Goal: Contribute content: Contribute content

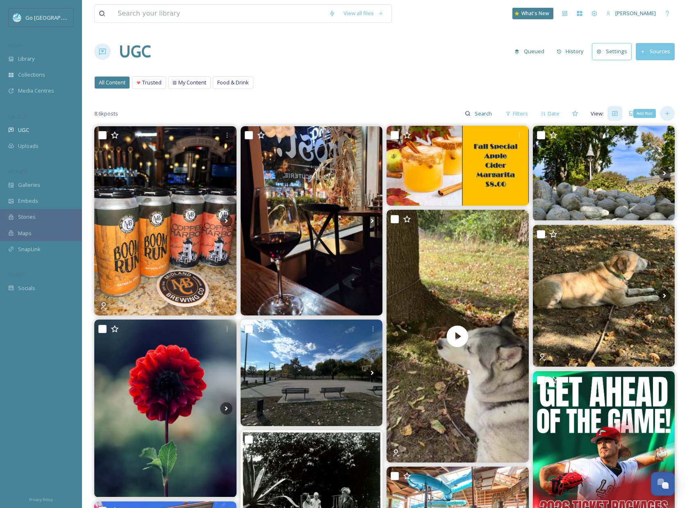
click at [666, 113] on icon at bounding box center [667, 113] width 7 height 7
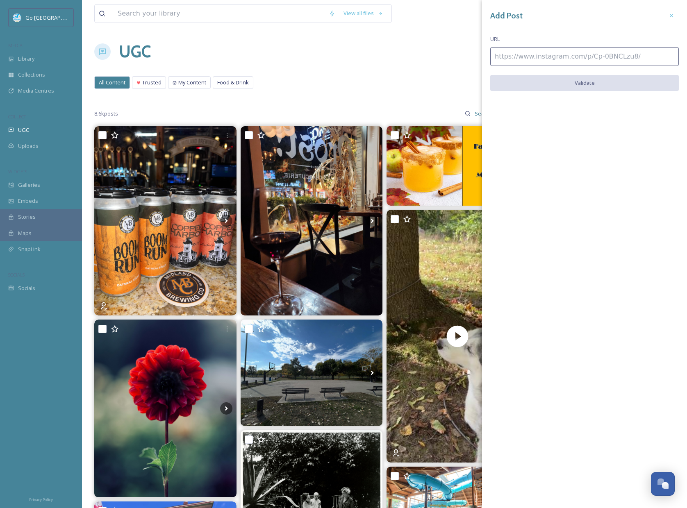
click at [568, 53] on input at bounding box center [584, 56] width 189 height 19
paste input "https://www.instagram.com/p/DPgqI2KjVu4/"
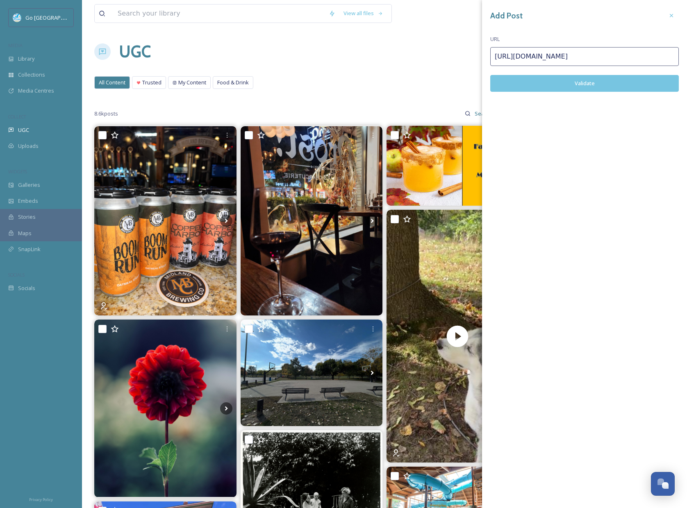
type input "https://www.instagram.com/p/DPgqI2KjVu4/"
click at [602, 83] on button "Validate" at bounding box center [584, 83] width 189 height 17
click at [613, 81] on button "Add Post" at bounding box center [584, 83] width 189 height 17
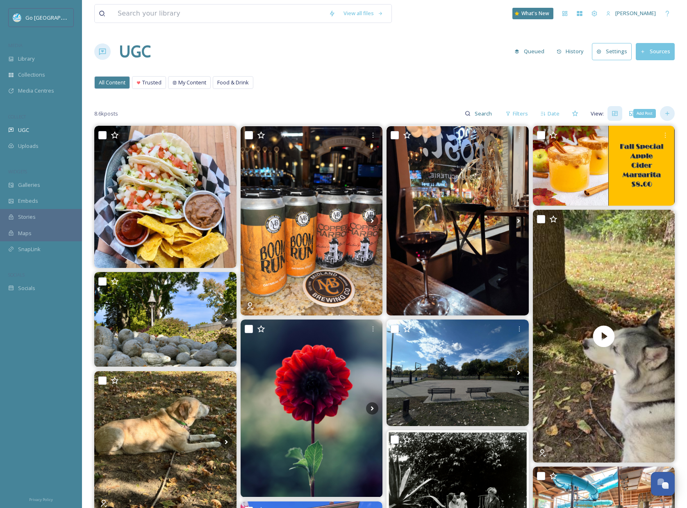
click at [662, 114] on div "Add Post" at bounding box center [667, 113] width 15 height 15
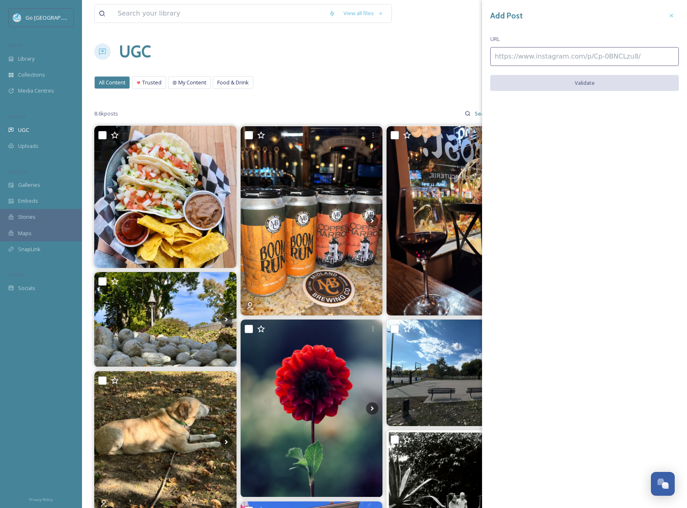
click at [555, 61] on input at bounding box center [584, 56] width 189 height 19
paste input "https://www.instagram.com/p/DPesWPvAadV/"
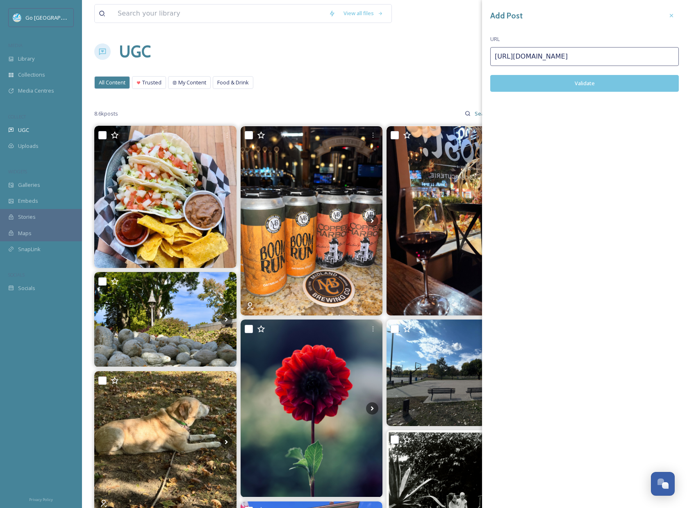
type input "https://www.instagram.com/p/DPesWPvAadV/"
click at [588, 80] on button "Validate" at bounding box center [584, 83] width 189 height 17
click at [593, 86] on button "Add Post" at bounding box center [584, 83] width 189 height 17
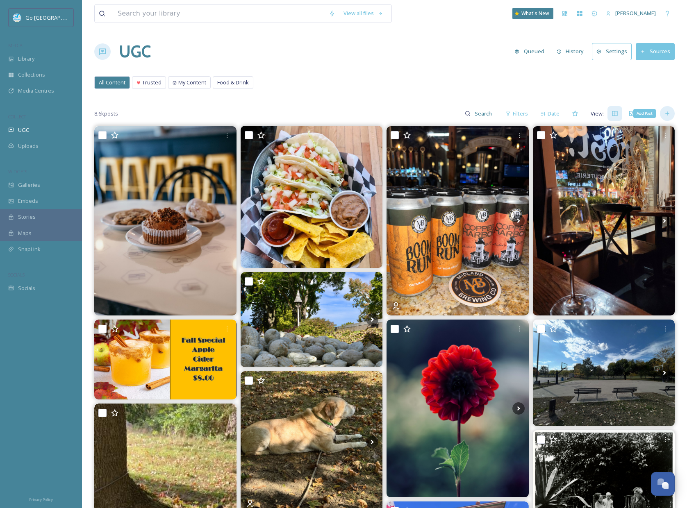
click at [664, 114] on icon at bounding box center [667, 113] width 7 height 7
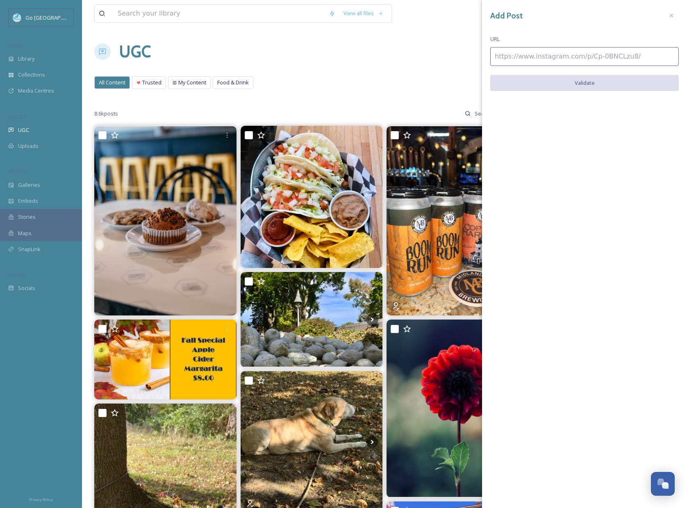
click at [566, 56] on input at bounding box center [584, 56] width 189 height 19
paste input "https://www.instagram.com/p/DPek_CUCUBH/"
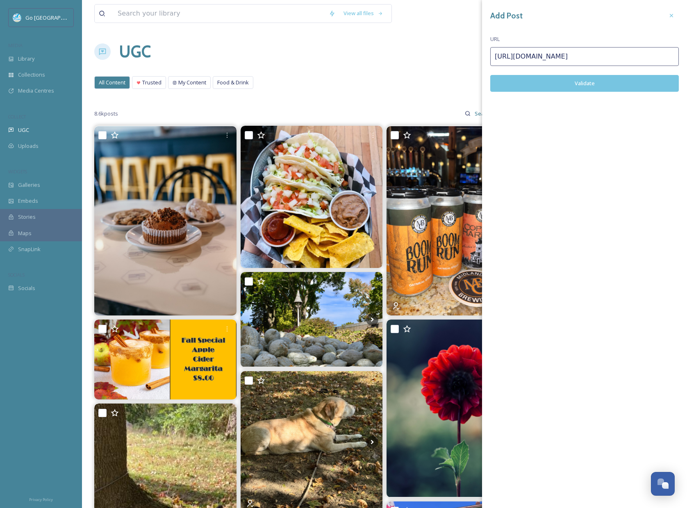
type input "https://www.instagram.com/p/DPek_CUCUBH/"
click at [579, 86] on button "Validate" at bounding box center [584, 83] width 189 height 17
click at [594, 81] on button "Add Post" at bounding box center [584, 83] width 189 height 17
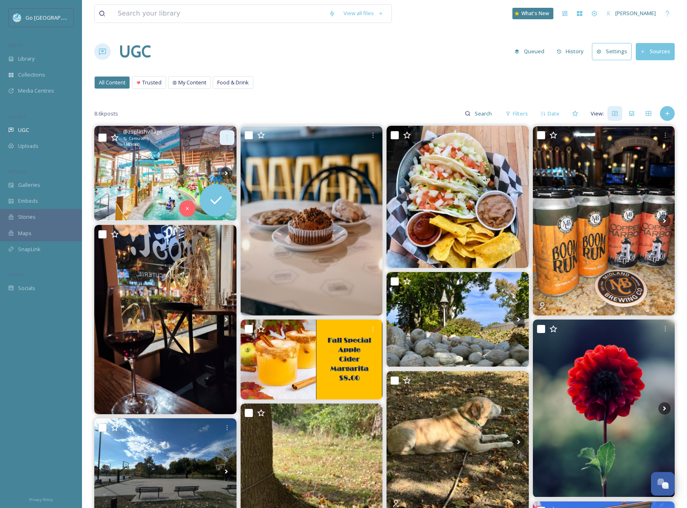
click at [227, 134] on div at bounding box center [227, 137] width 15 height 15
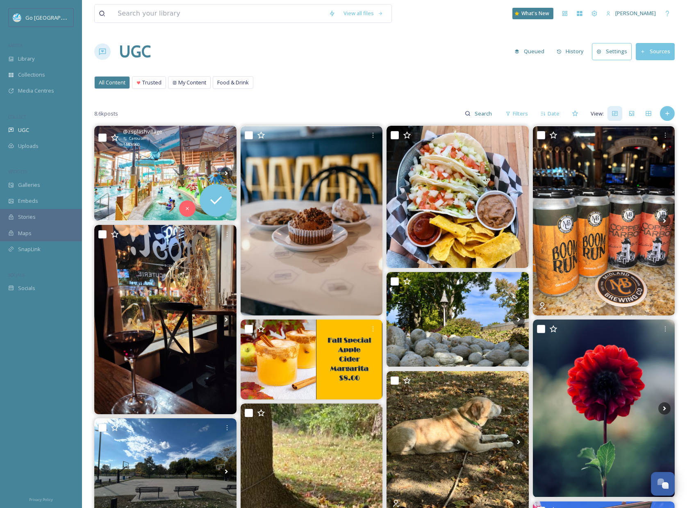
click at [104, 135] on input "checkbox" at bounding box center [102, 138] width 8 height 8
checkbox input "true"
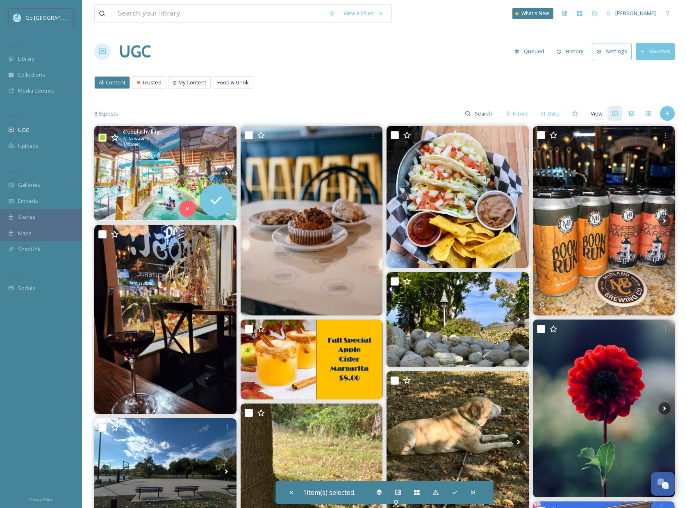
click at [105, 139] on input "checkbox" at bounding box center [102, 138] width 8 height 8
checkbox input "false"
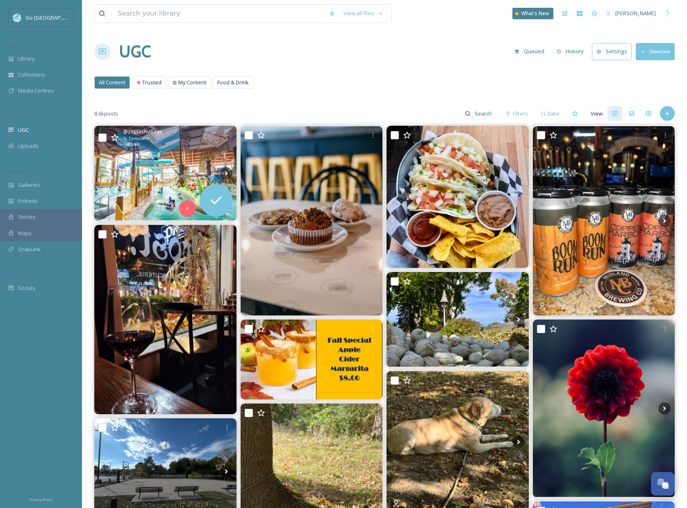
click at [175, 166] on img at bounding box center [165, 173] width 142 height 95
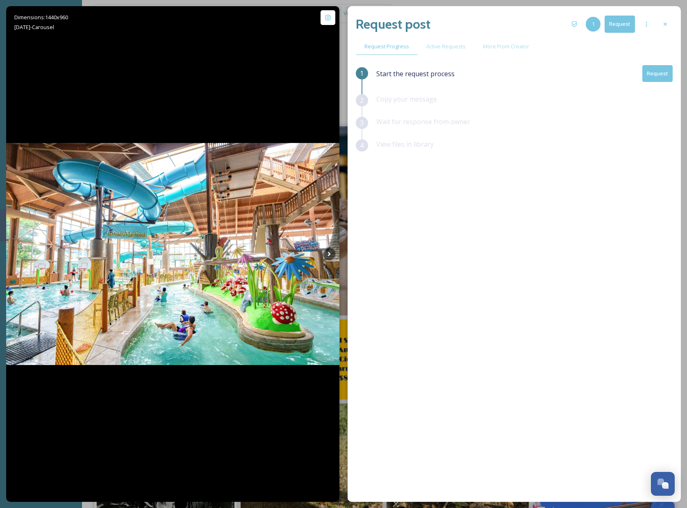
click at [662, 75] on button "Request" at bounding box center [657, 73] width 30 height 17
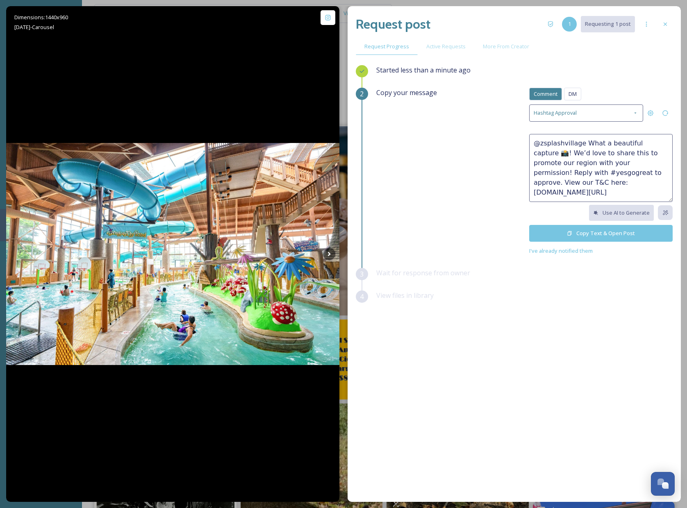
drag, startPoint x: 584, startPoint y: 142, endPoint x: 667, endPoint y: 139, distance: 82.9
click at [667, 139] on textarea "@zsplashvillage What a beautiful capture 📸! We’d love to share this to promote …" at bounding box center [600, 168] width 143 height 68
type textarea "@zsplashvillage We’d love to share this to promote our region with your permiss…"
click at [632, 233] on button "Copy Text & Open Post" at bounding box center [600, 233] width 143 height 17
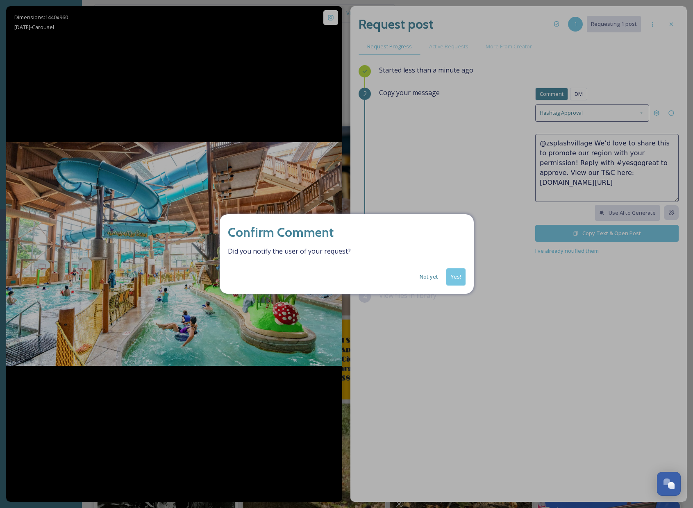
click at [451, 276] on button "Yes!" at bounding box center [455, 276] width 19 height 17
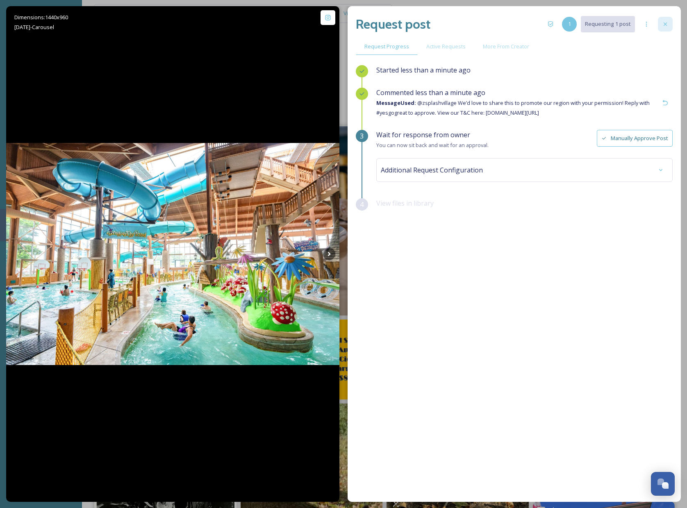
click at [663, 23] on icon at bounding box center [665, 24] width 7 height 7
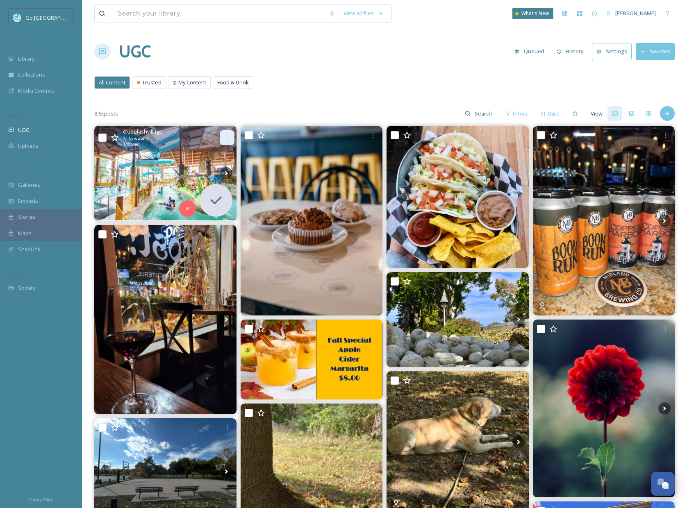
click at [224, 133] on div at bounding box center [227, 137] width 15 height 15
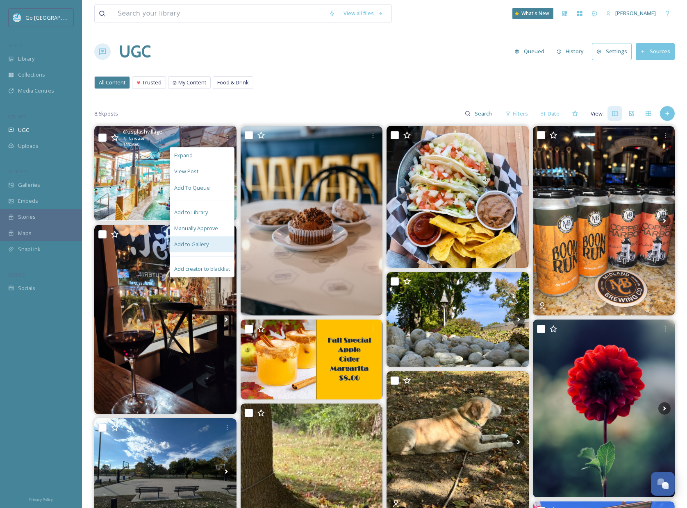
click at [192, 247] on span "Add to Gallery" at bounding box center [191, 245] width 34 height 8
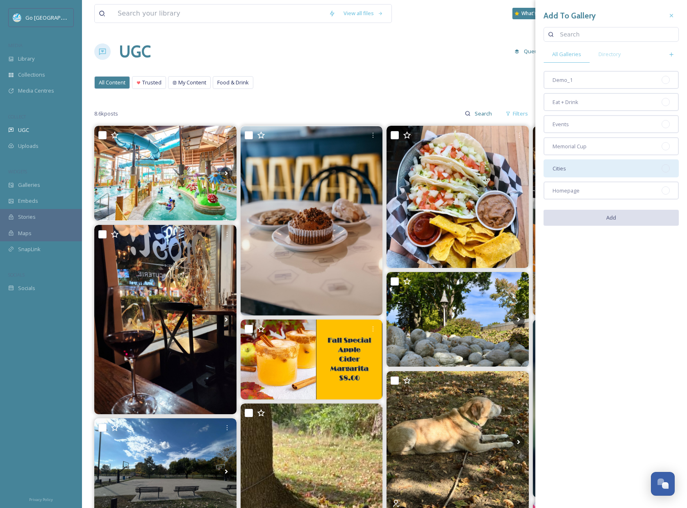
click at [569, 171] on div "Cities" at bounding box center [611, 168] width 135 height 18
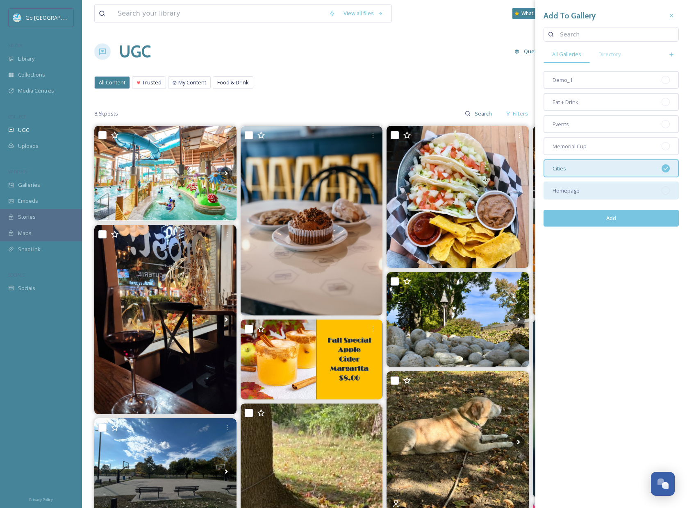
click at [580, 193] on div "Homepage" at bounding box center [611, 191] width 135 height 18
click at [616, 216] on button "Add" at bounding box center [611, 218] width 135 height 17
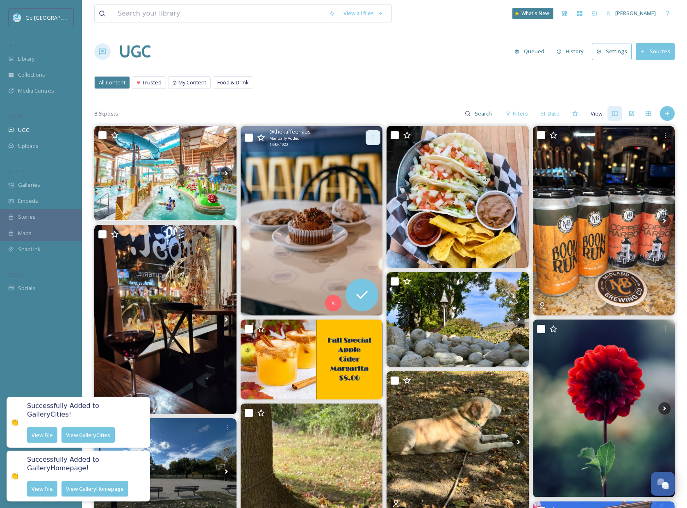
click at [372, 138] on icon at bounding box center [373, 137] width 7 height 7
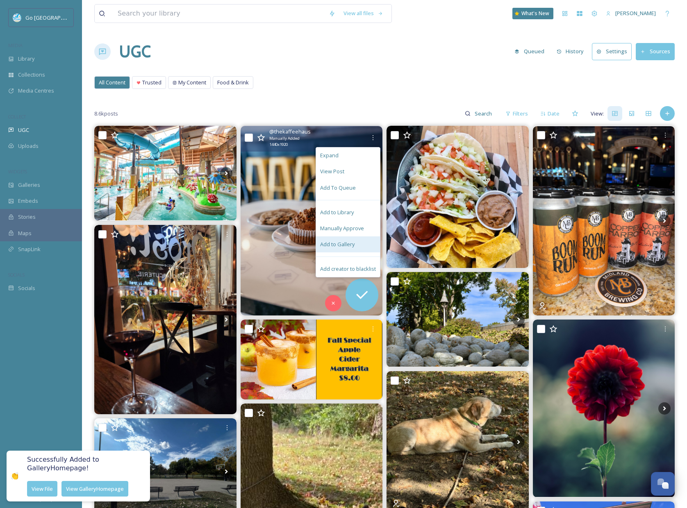
click at [350, 246] on span "Add to Gallery" at bounding box center [337, 245] width 34 height 8
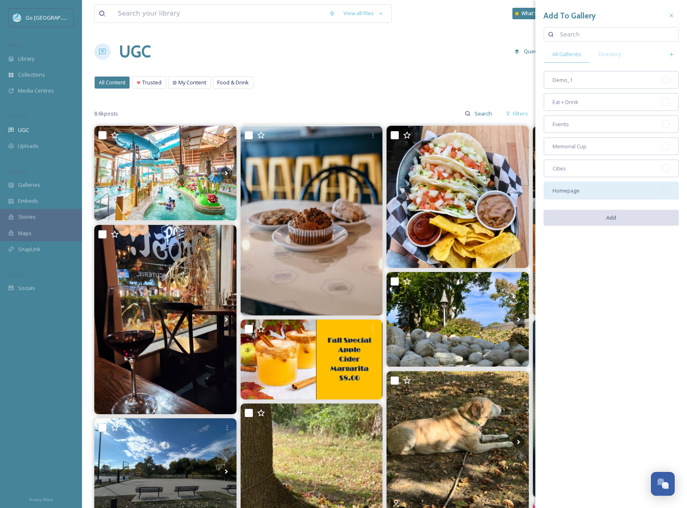
click at [599, 191] on div "Homepage" at bounding box center [611, 191] width 135 height 18
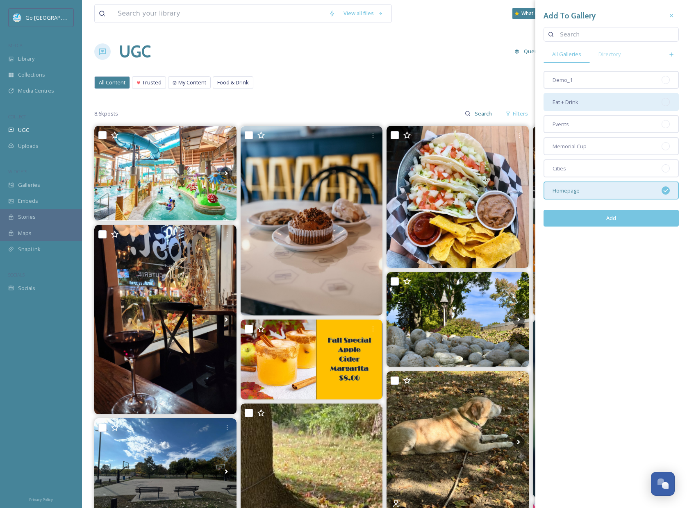
click at [594, 100] on div "Eat + Drink" at bounding box center [611, 102] width 135 height 18
click at [642, 219] on button "Add" at bounding box center [611, 218] width 135 height 17
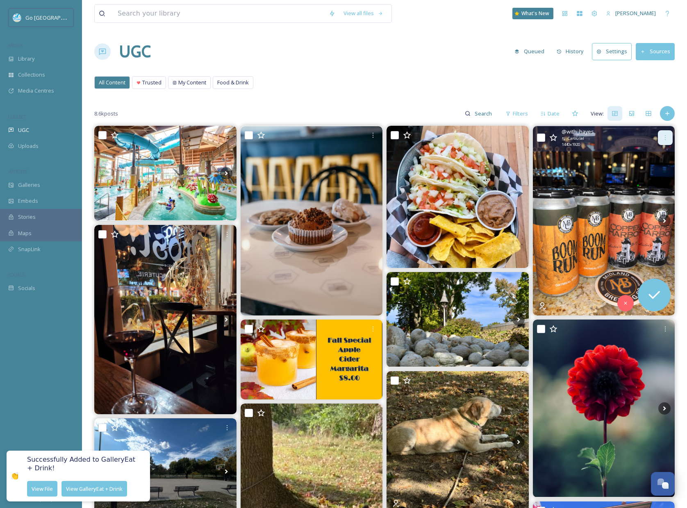
click at [663, 138] on icon at bounding box center [665, 137] width 7 height 7
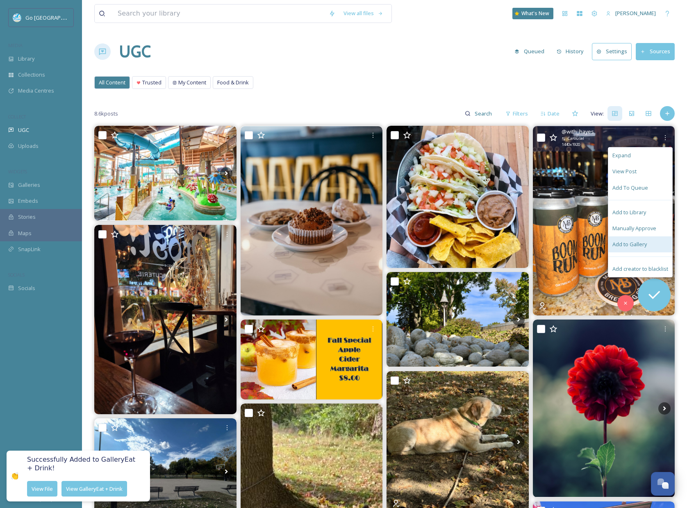
click at [629, 246] on span "Add to Gallery" at bounding box center [629, 245] width 34 height 8
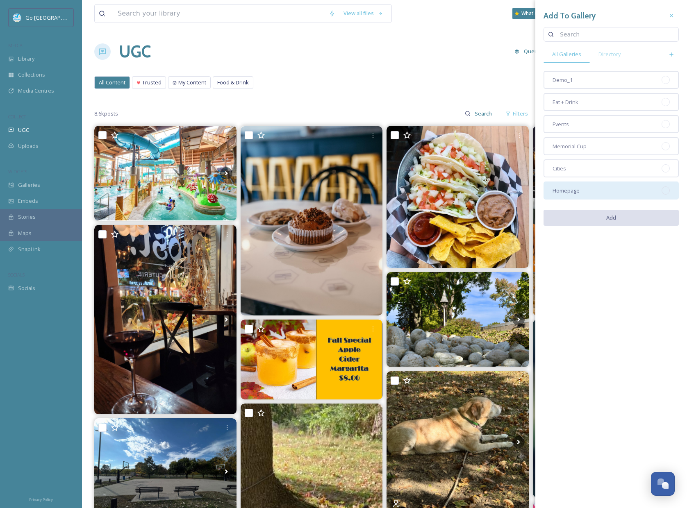
drag, startPoint x: 577, startPoint y: 189, endPoint x: 575, endPoint y: 139, distance: 50.4
click at [577, 188] on span "Homepage" at bounding box center [566, 191] width 27 height 8
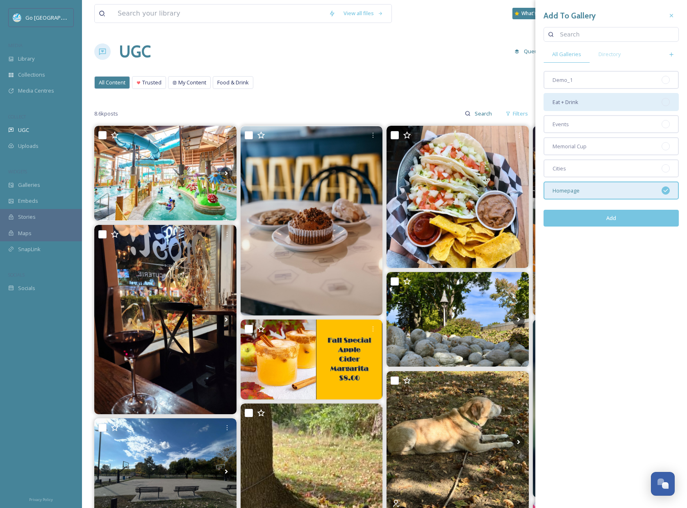
click at [580, 100] on div "Eat + Drink" at bounding box center [611, 102] width 135 height 18
click at [610, 219] on button "Add" at bounding box center [611, 218] width 135 height 17
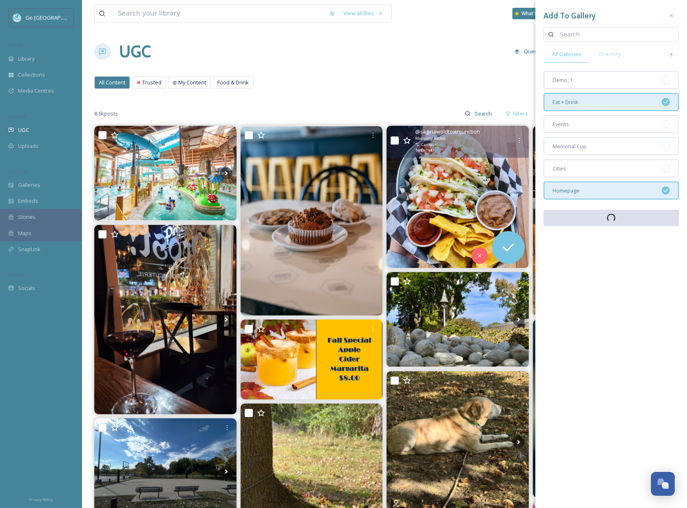
scroll to position [62, 0]
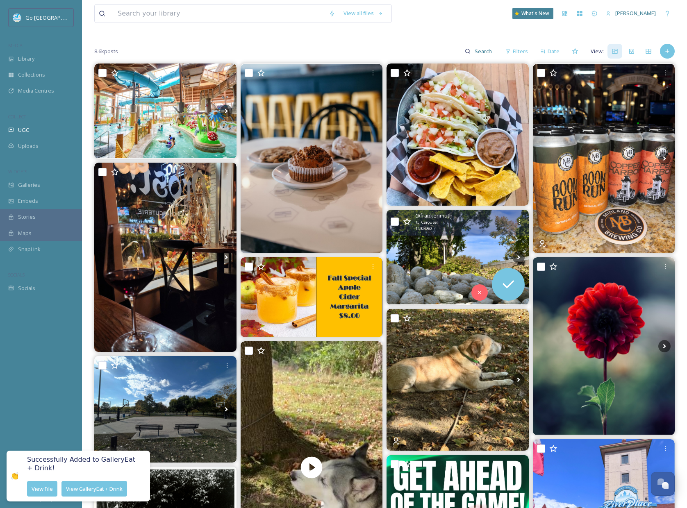
click at [435, 269] on img at bounding box center [458, 257] width 142 height 95
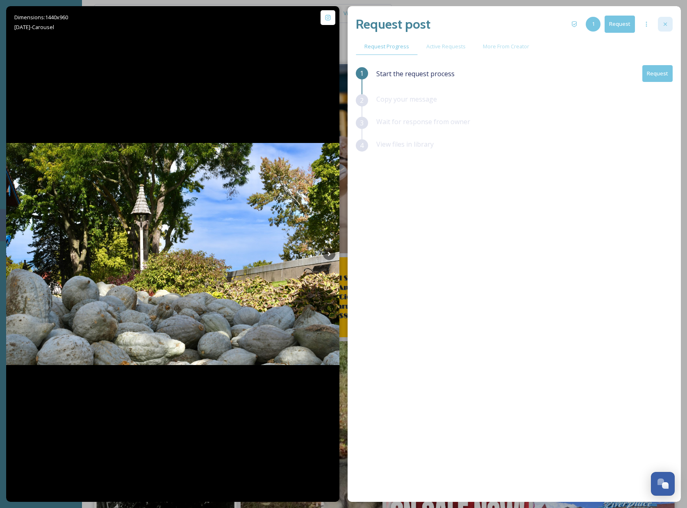
click at [662, 25] on icon at bounding box center [665, 24] width 7 height 7
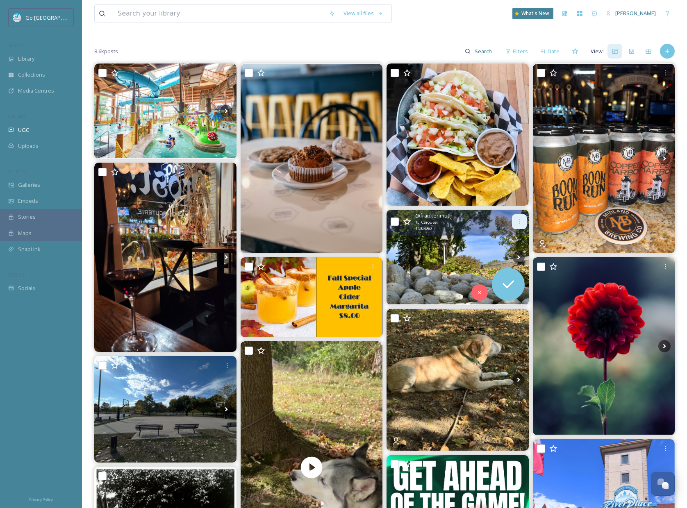
click at [516, 220] on icon at bounding box center [519, 221] width 7 height 7
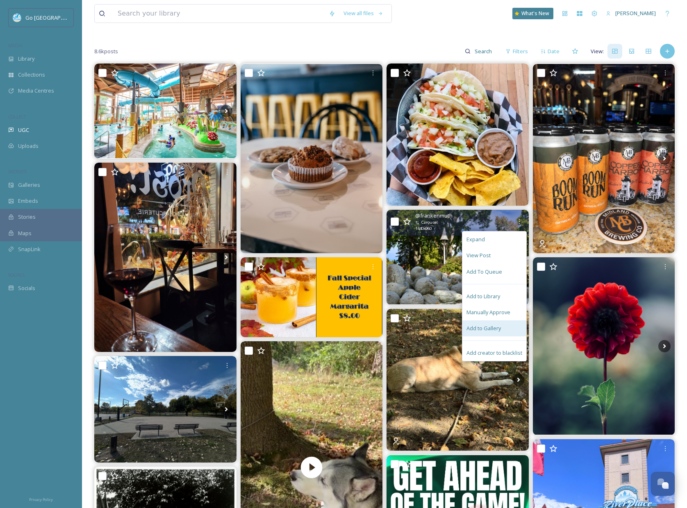
click at [479, 328] on span "Add to Gallery" at bounding box center [483, 329] width 34 height 8
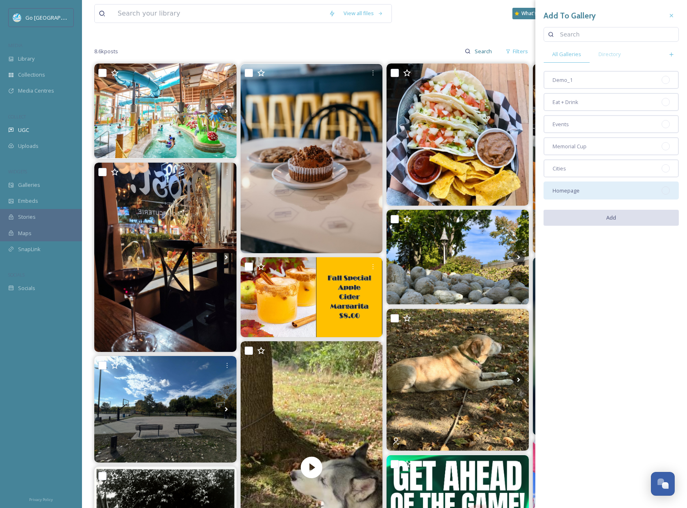
click at [594, 188] on div "Homepage" at bounding box center [611, 191] width 135 height 18
click at [619, 217] on button "Add" at bounding box center [611, 218] width 135 height 17
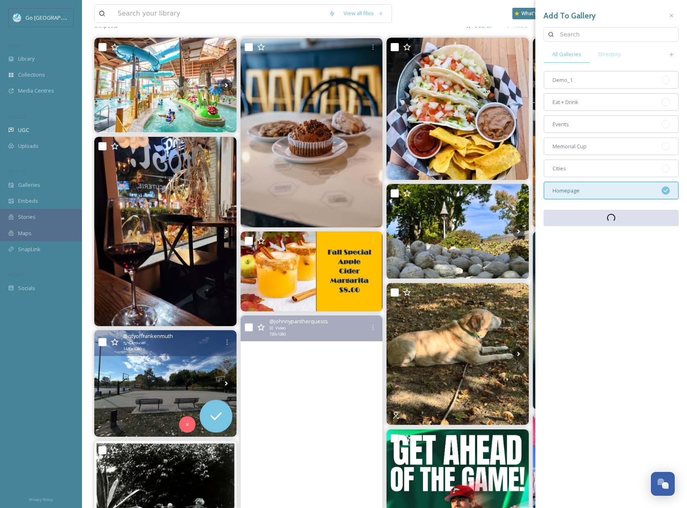
scroll to position [128, 0]
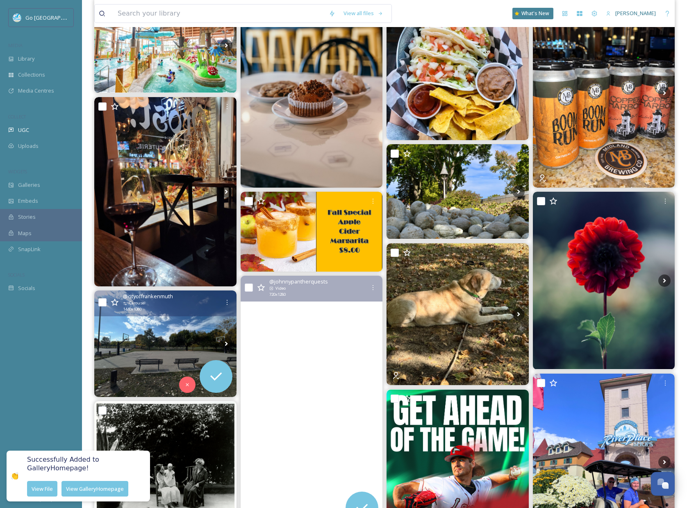
click at [186, 326] on img at bounding box center [165, 344] width 142 height 107
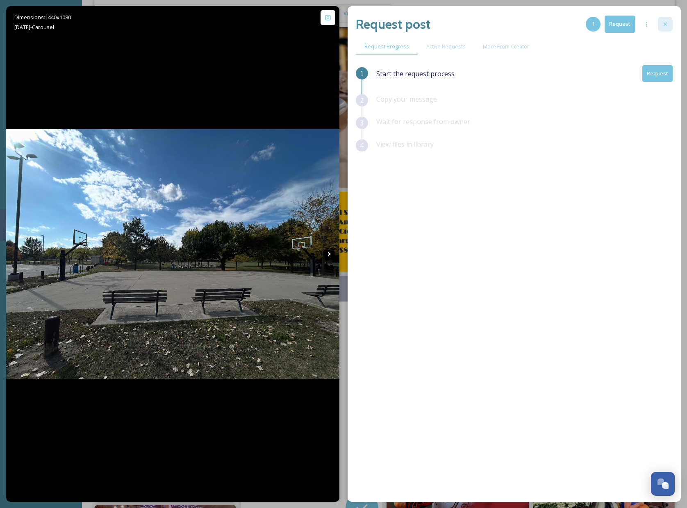
click at [666, 25] on icon at bounding box center [665, 24] width 3 height 3
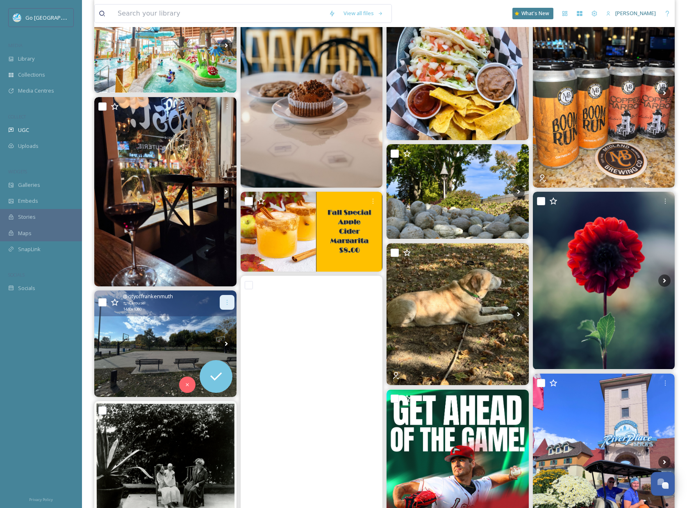
click at [230, 300] on div at bounding box center [227, 302] width 15 height 15
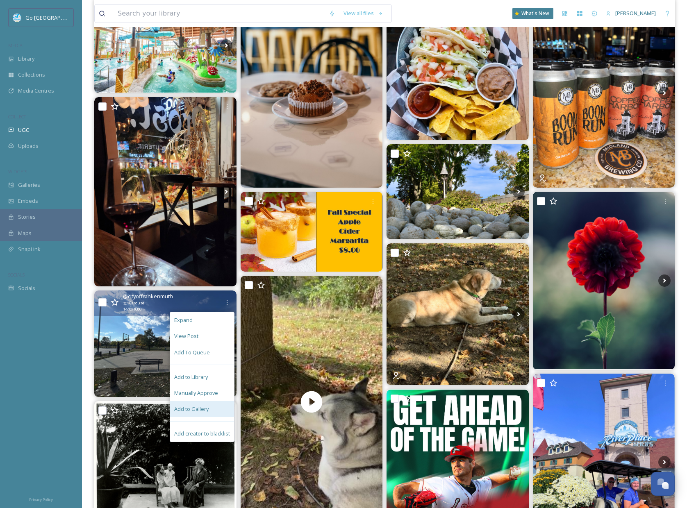
click at [200, 411] on span "Add to Gallery" at bounding box center [191, 409] width 34 height 8
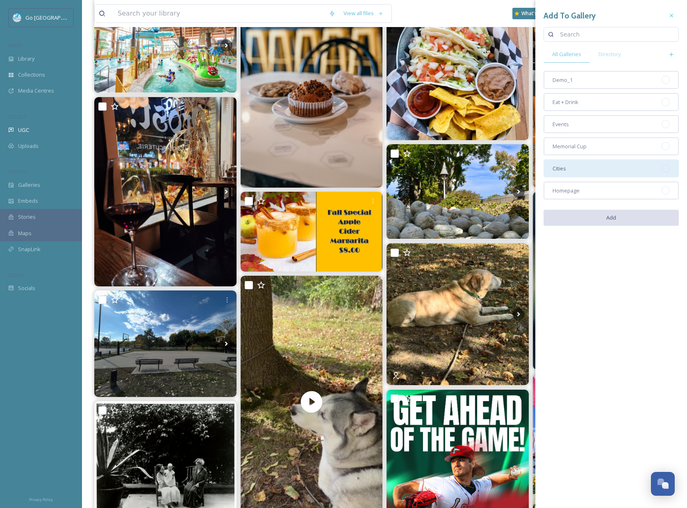
click at [582, 164] on div "Cities" at bounding box center [611, 168] width 135 height 18
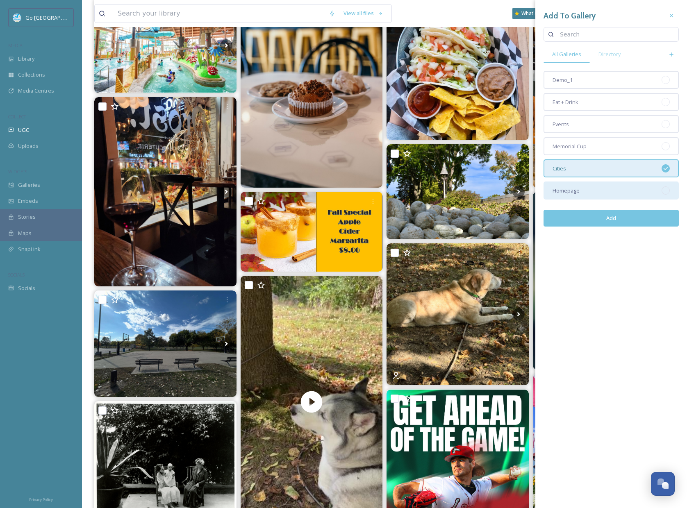
click at [578, 186] on div "Homepage" at bounding box center [611, 191] width 135 height 18
click at [619, 219] on button "Add" at bounding box center [611, 218] width 135 height 17
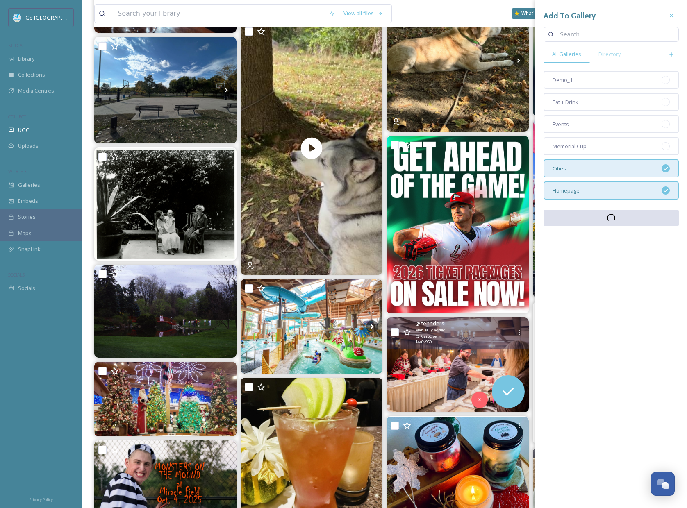
scroll to position [536, 0]
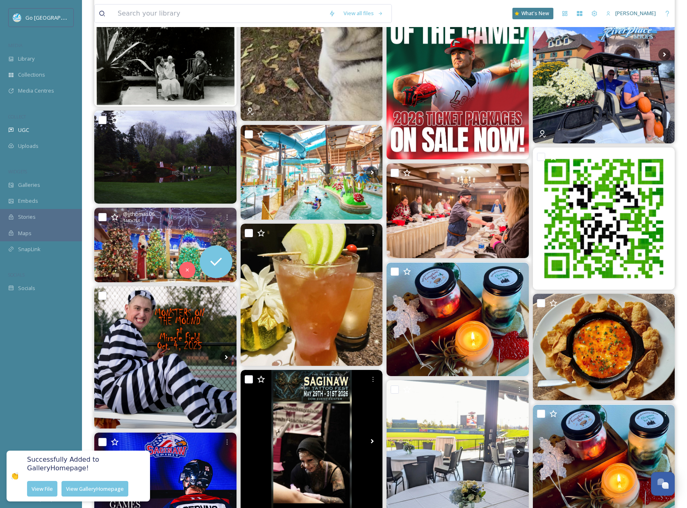
click at [191, 223] on div "@ jjthomas06 1440 x 754" at bounding box center [171, 217] width 97 height 14
click at [170, 263] on img at bounding box center [165, 245] width 142 height 74
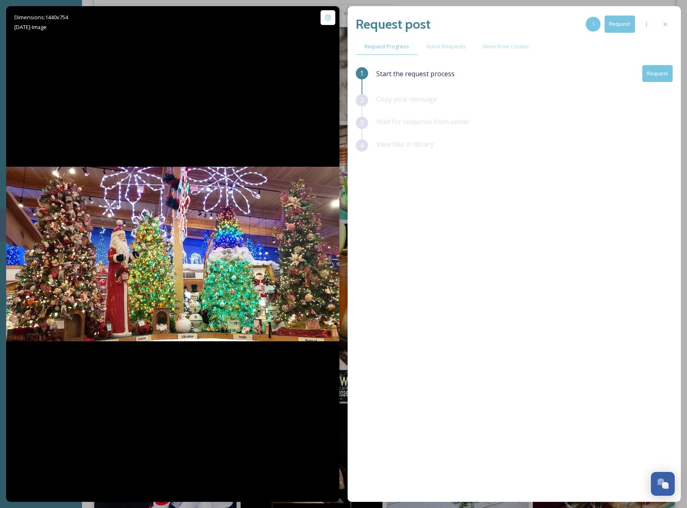
click at [659, 77] on button "Request" at bounding box center [657, 73] width 30 height 17
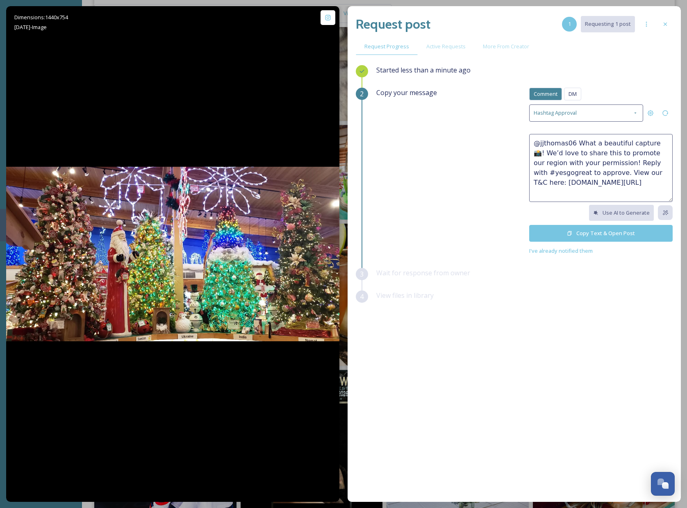
click at [607, 234] on button "Copy Text & Open Post" at bounding box center [600, 233] width 143 height 17
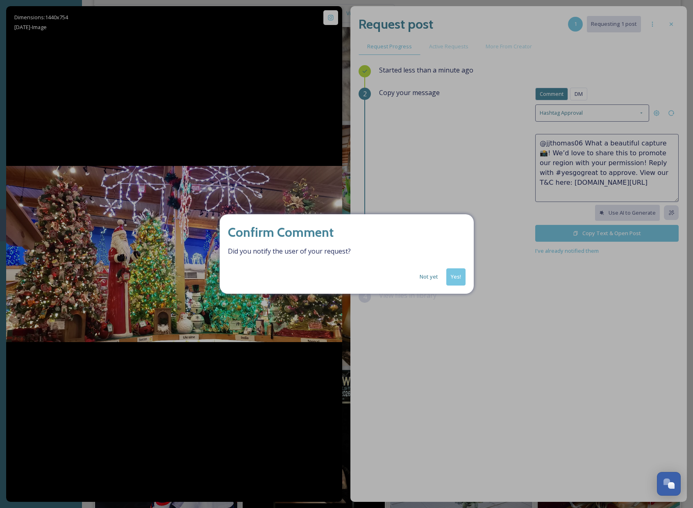
drag, startPoint x: 454, startPoint y: 274, endPoint x: 593, endPoint y: 99, distance: 223.5
click at [455, 274] on button "Yes!" at bounding box center [455, 276] width 19 height 17
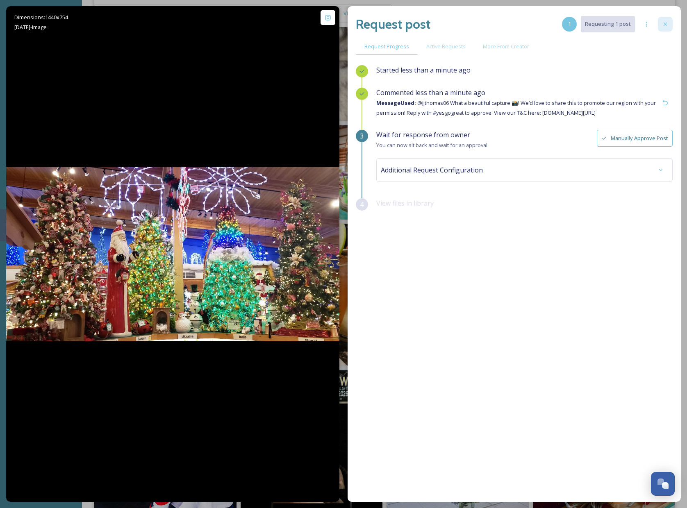
click at [661, 24] on div at bounding box center [665, 24] width 15 height 15
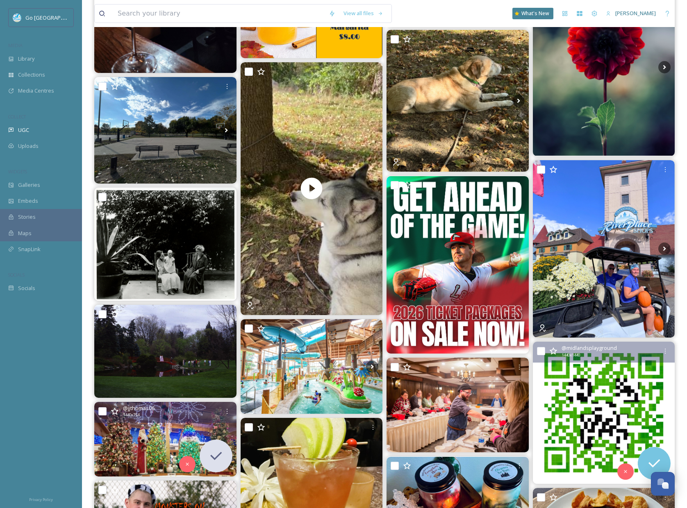
scroll to position [329, 0]
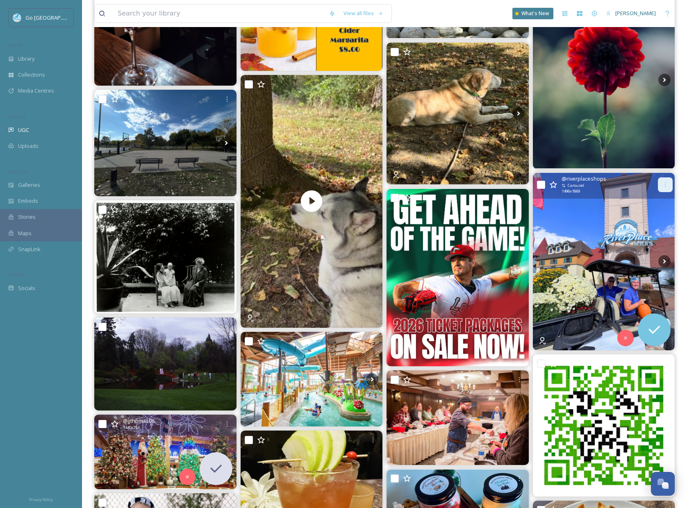
click at [664, 183] on icon at bounding box center [665, 185] width 7 height 7
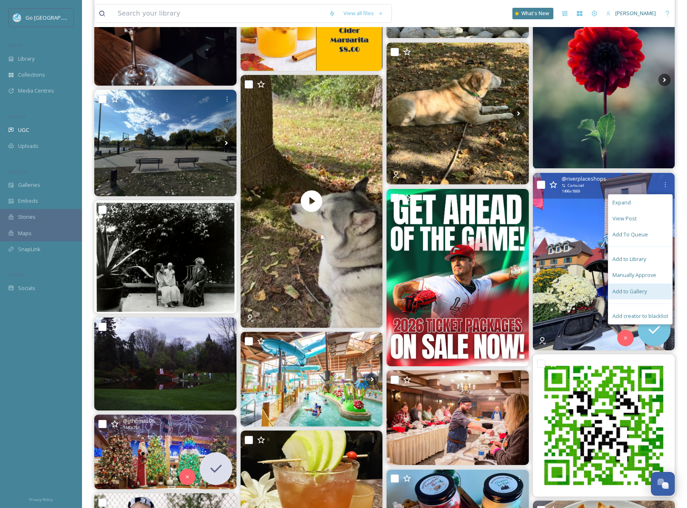
click at [626, 286] on div "Add to Gallery" at bounding box center [640, 292] width 64 height 16
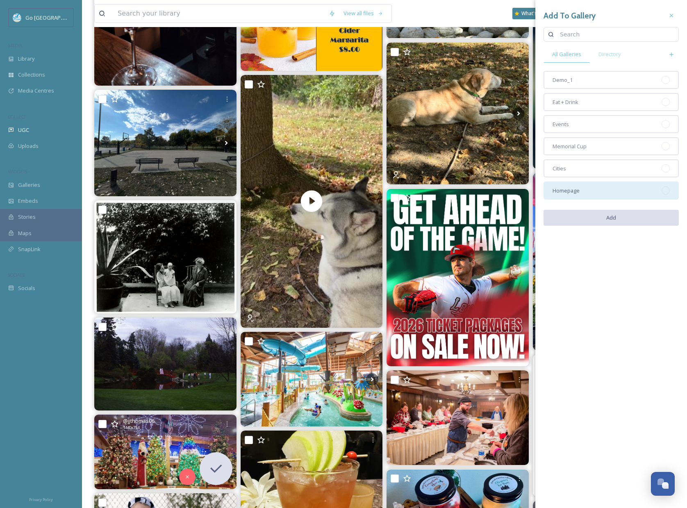
click at [564, 192] on span "Homepage" at bounding box center [566, 191] width 27 height 8
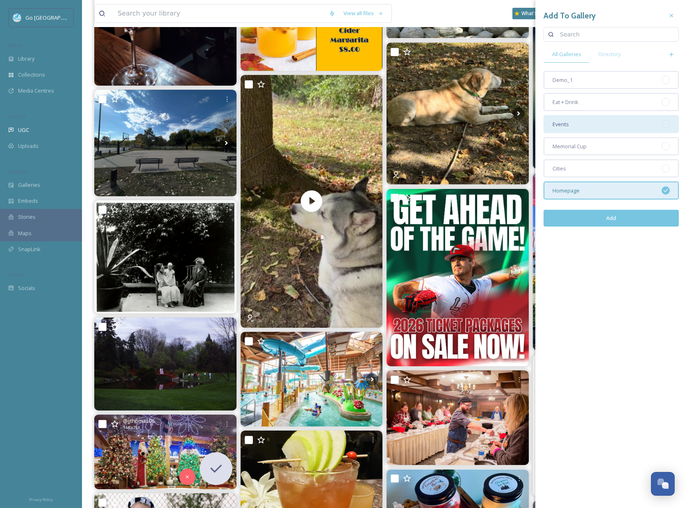
click at [567, 123] on span "Events" at bounding box center [561, 125] width 16 height 8
click at [617, 221] on button "Add" at bounding box center [611, 218] width 135 height 17
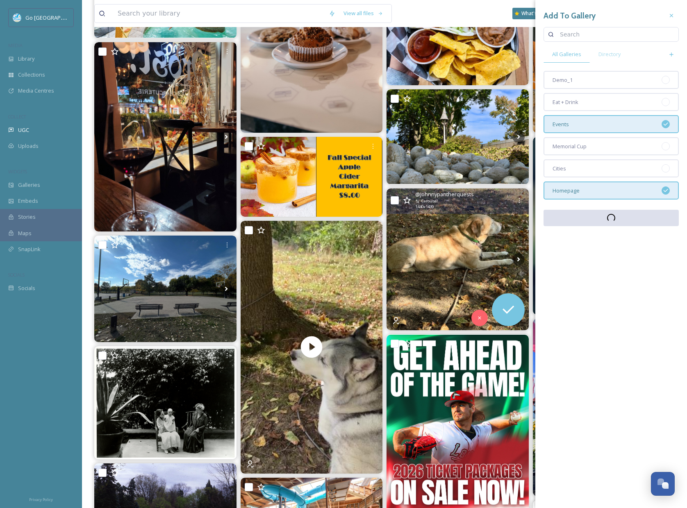
scroll to position [67, 0]
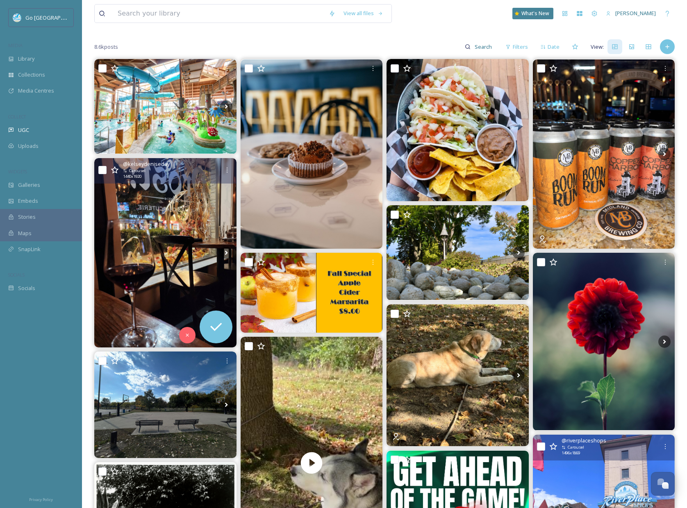
click at [195, 208] on img at bounding box center [165, 252] width 142 height 189
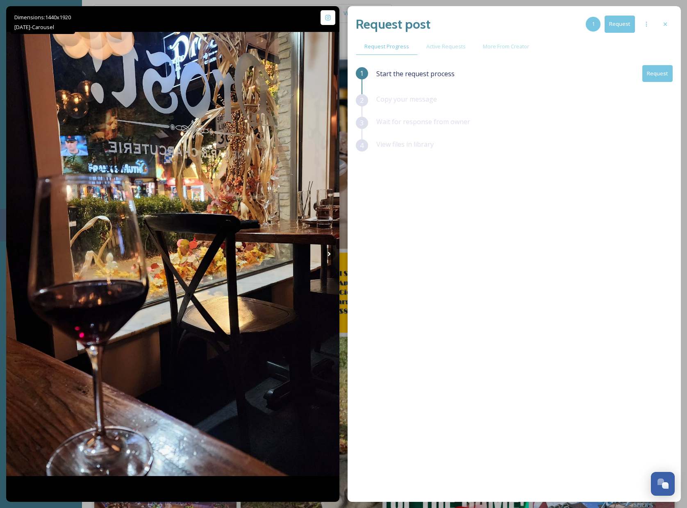
click at [656, 70] on button "Request" at bounding box center [657, 73] width 30 height 17
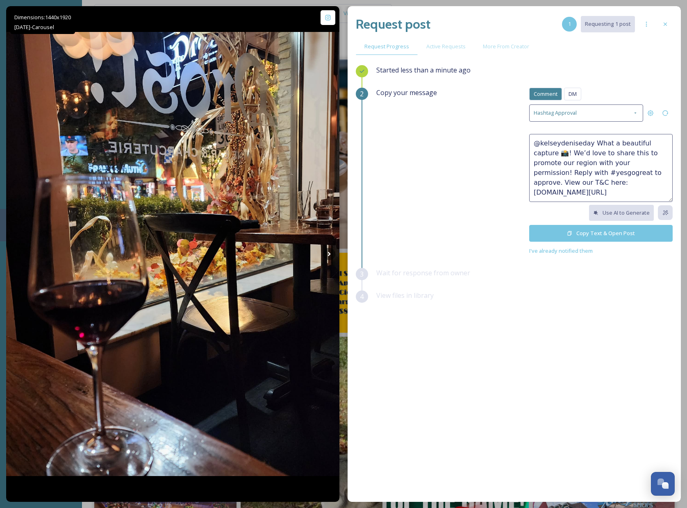
click at [612, 231] on button "Copy Text & Open Post" at bounding box center [600, 233] width 143 height 17
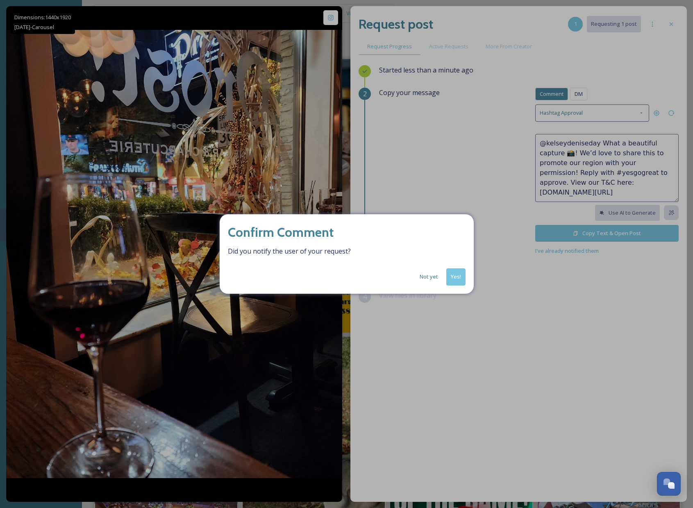
click at [454, 277] on button "Yes!" at bounding box center [455, 276] width 19 height 17
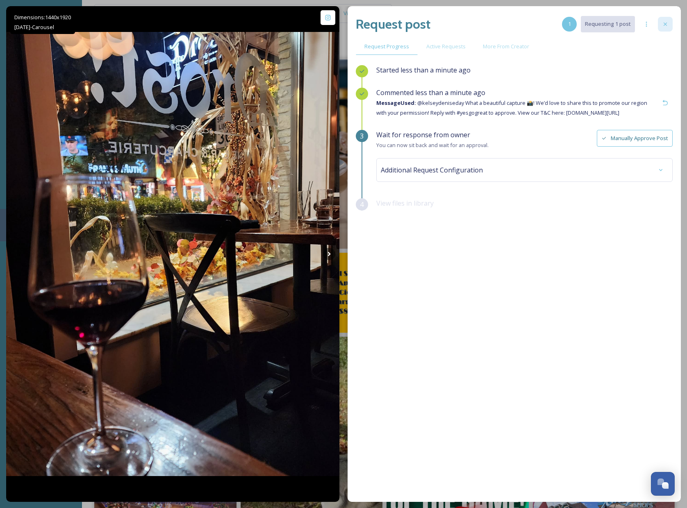
click at [668, 26] on icon at bounding box center [665, 24] width 7 height 7
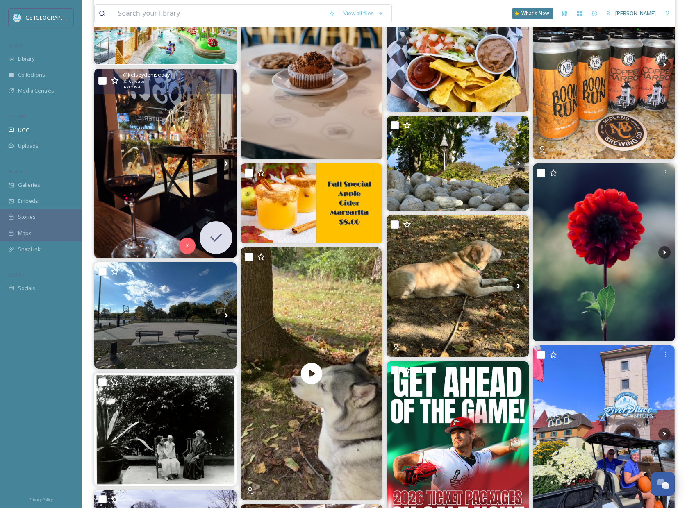
scroll to position [26, 0]
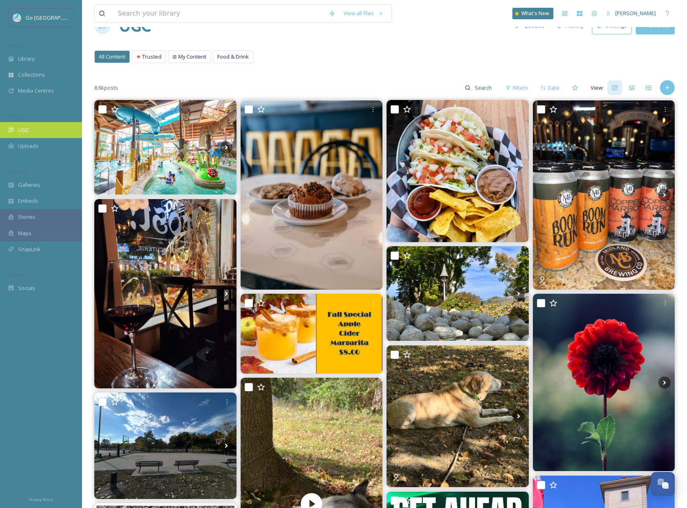
click at [46, 127] on div "UGC" at bounding box center [41, 130] width 82 height 16
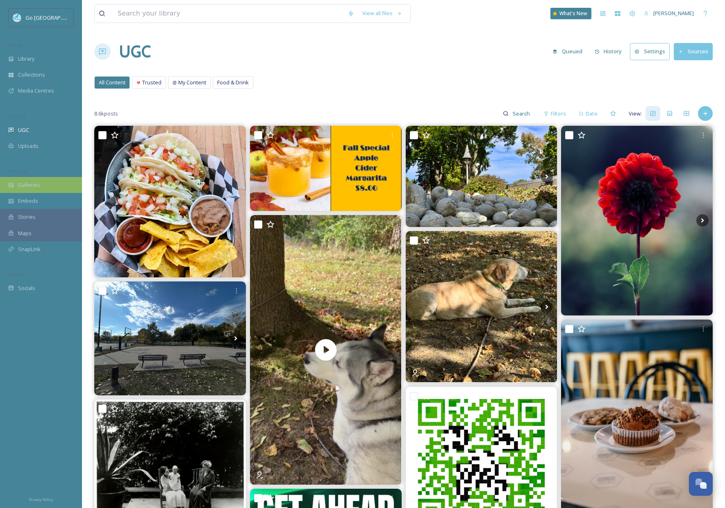
click at [36, 184] on span "Galleries" at bounding box center [29, 185] width 22 height 8
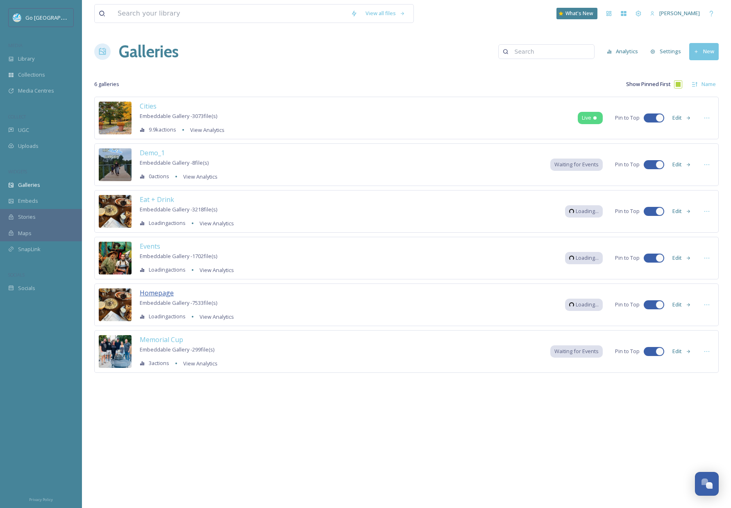
click at [161, 296] on span "Homepage" at bounding box center [157, 293] width 34 height 9
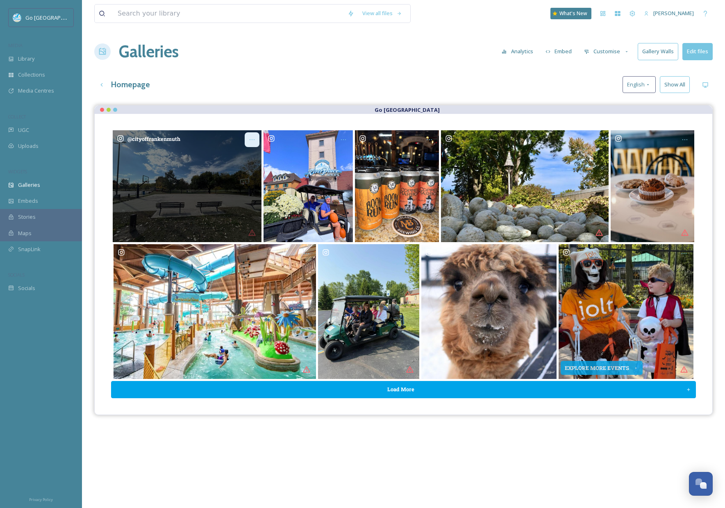
click at [248, 140] on div "Opens media popup. Media description: cityoffrankenmuth-6313995.jpg." at bounding box center [252, 139] width 15 height 15
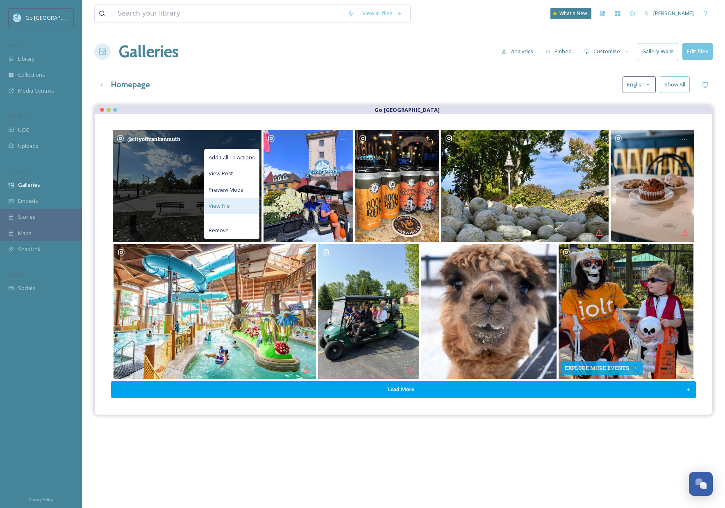
click at [230, 201] on div "View File" at bounding box center [232, 206] width 55 height 16
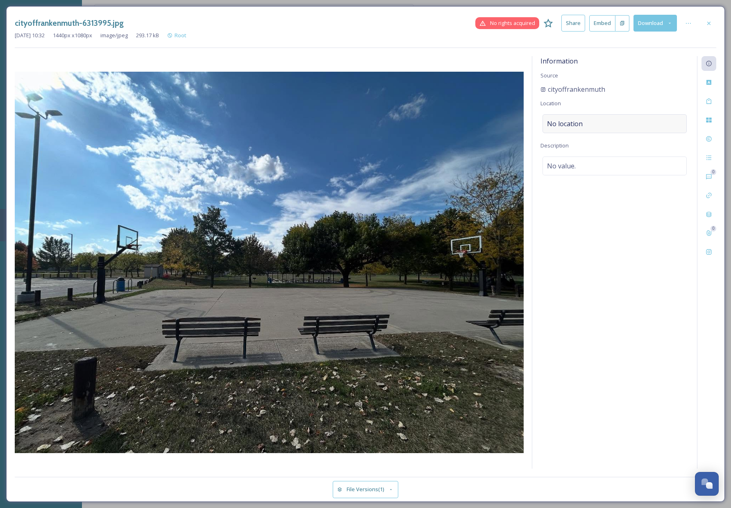
click at [567, 120] on span "No location" at bounding box center [565, 124] width 36 height 10
click at [576, 127] on input at bounding box center [614, 124] width 143 height 18
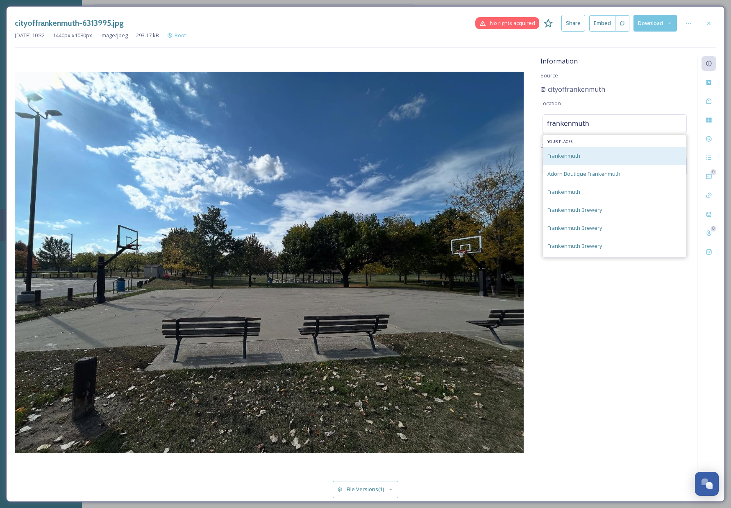
type input "frankenmuth"
click at [604, 147] on div "Frankenmuth" at bounding box center [615, 156] width 143 height 18
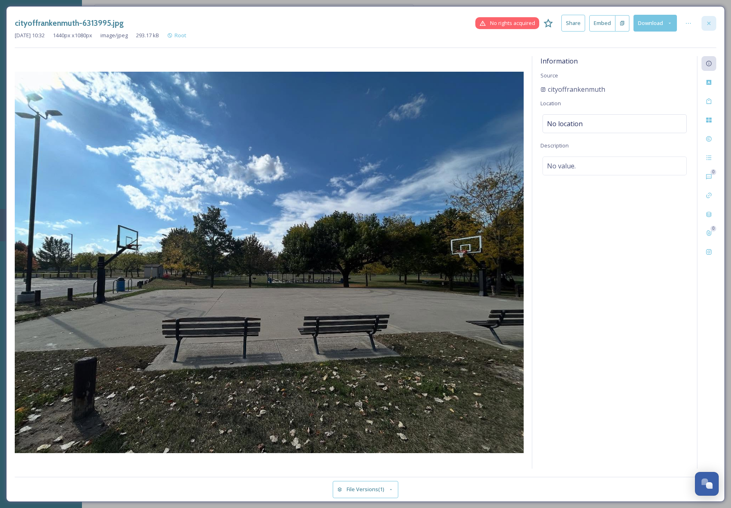
click at [710, 19] on div at bounding box center [709, 23] width 15 height 15
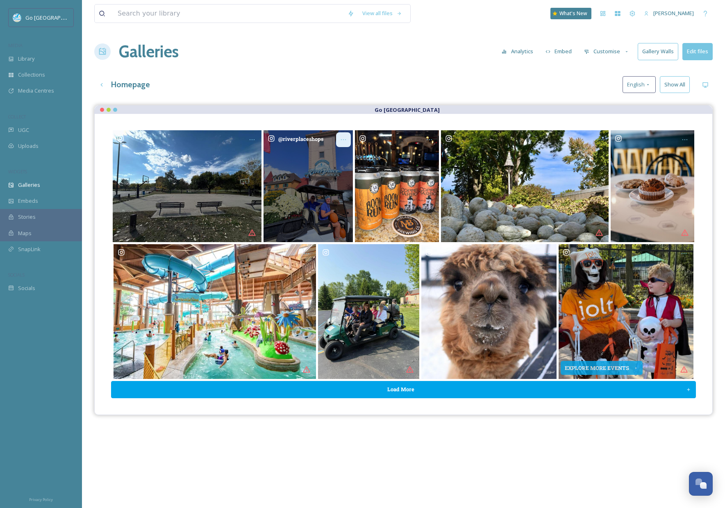
click at [339, 140] on div "Opens media popup. Media description: riverplaceshops-6304719.jpg." at bounding box center [343, 139] width 15 height 15
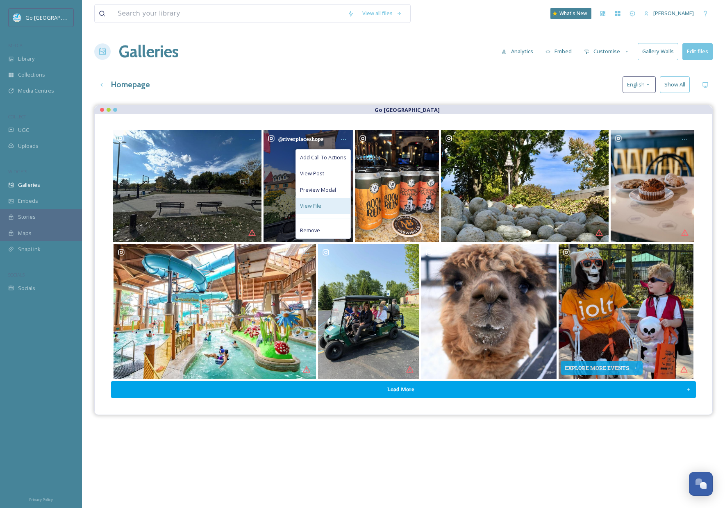
click at [317, 203] on span "View File" at bounding box center [310, 206] width 21 height 8
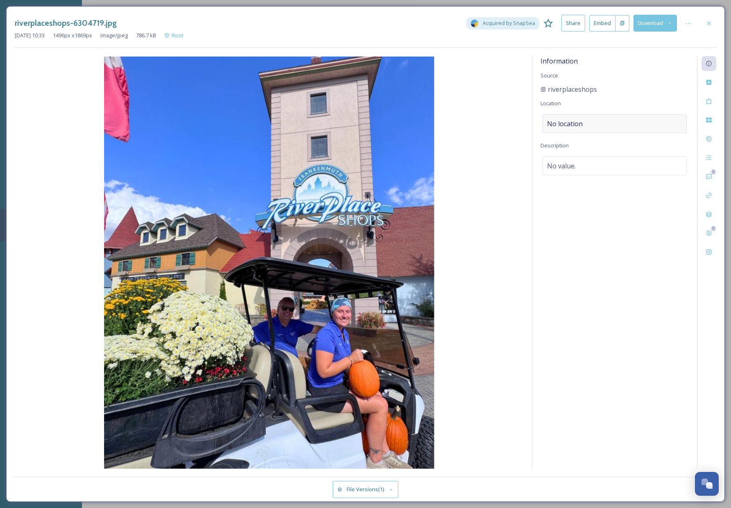
click at [572, 125] on span "No location" at bounding box center [565, 124] width 36 height 10
click at [571, 123] on input at bounding box center [614, 124] width 143 height 18
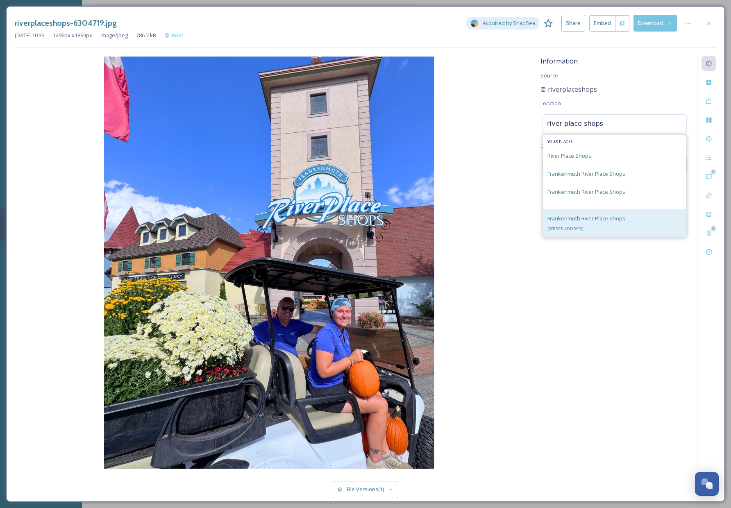
type input "river place shops"
click at [609, 218] on span "Frankenmuth River Place Shops" at bounding box center [587, 218] width 78 height 7
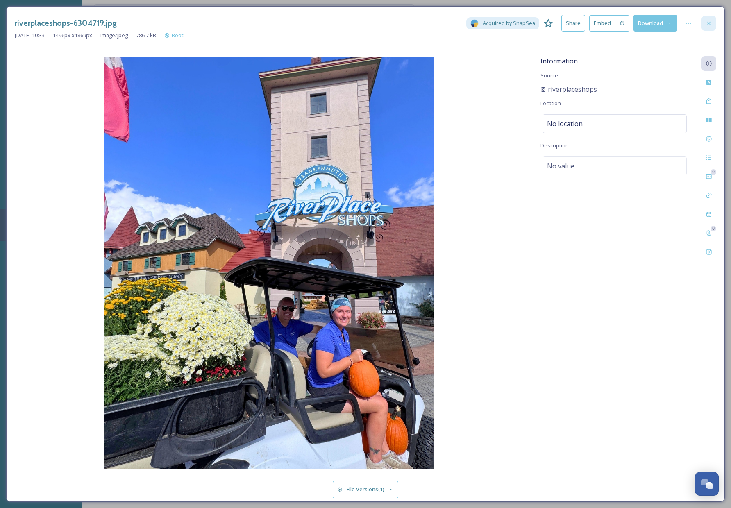
click at [708, 20] on icon at bounding box center [709, 23] width 7 height 7
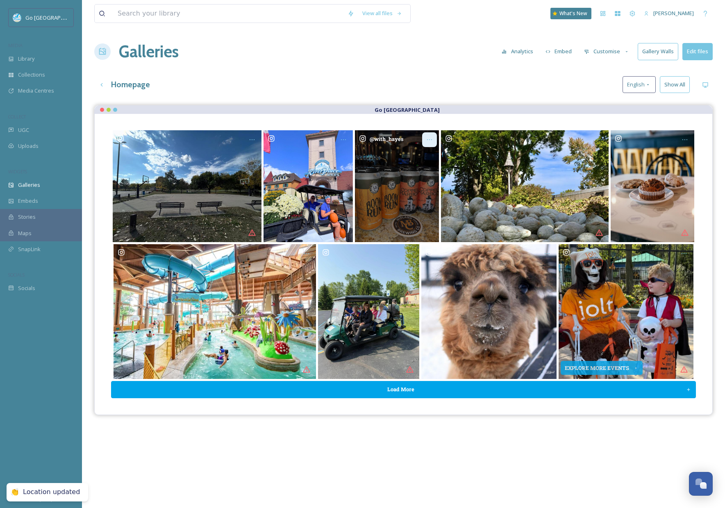
click at [428, 137] on icon "Opens media popup. Media description: with_hayes-6313993.jpg." at bounding box center [429, 140] width 7 height 7
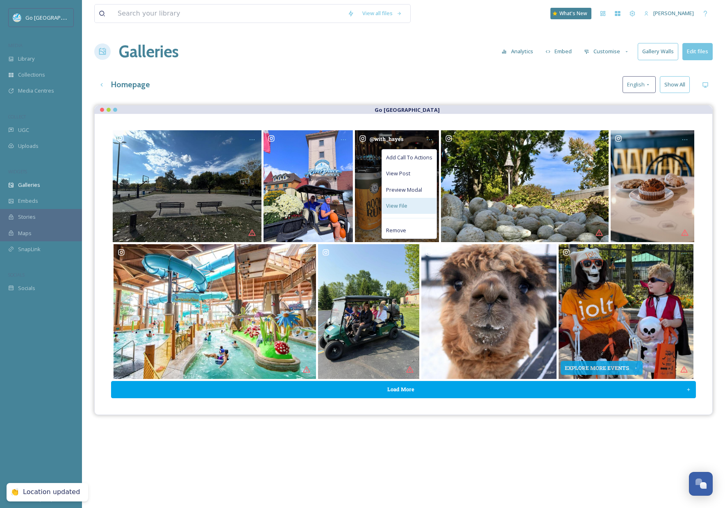
click at [407, 206] on span "View File" at bounding box center [396, 206] width 21 height 8
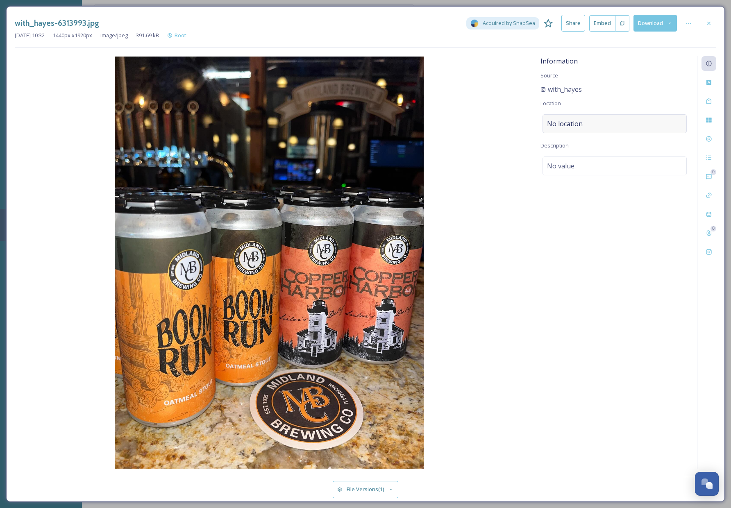
click at [569, 116] on div "No location" at bounding box center [615, 123] width 144 height 19
click at [566, 118] on input at bounding box center [614, 124] width 143 height 18
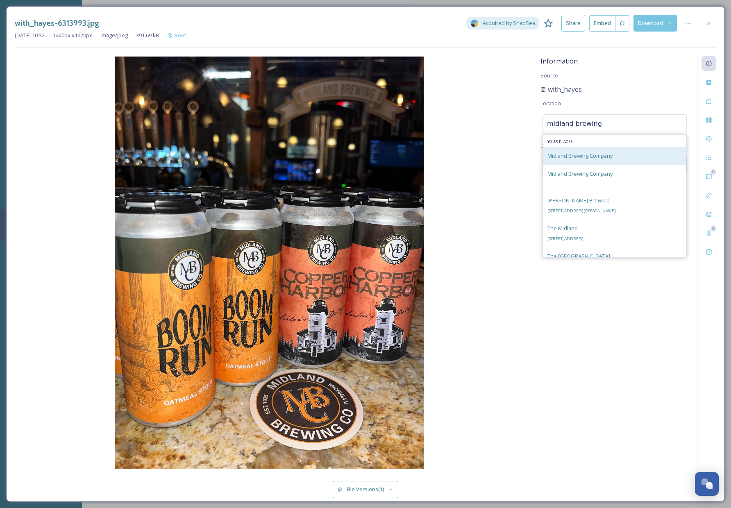
type input "midland brewing"
click at [603, 154] on span "Midland Brewing Company" at bounding box center [580, 155] width 65 height 7
click at [584, 152] on span "Midland Brewing Company" at bounding box center [580, 155] width 65 height 7
click at [662, 157] on div "Midland Brewing Company" at bounding box center [615, 156] width 143 height 18
click at [714, 23] on div at bounding box center [709, 23] width 15 height 15
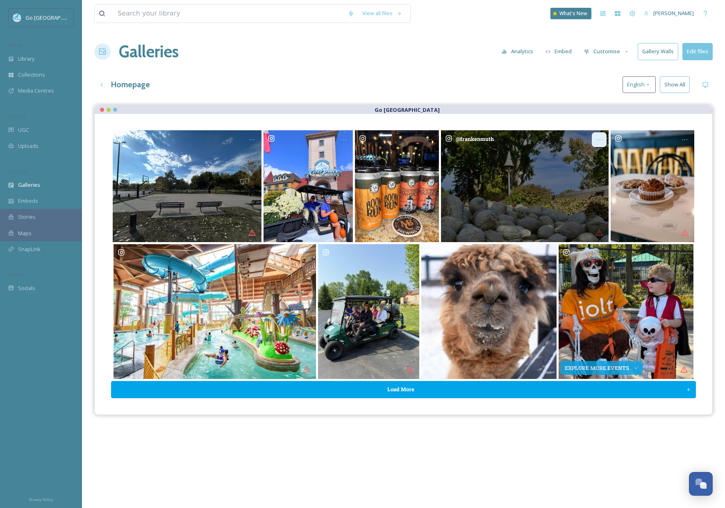
click at [596, 143] on div "Opens media popup. Media description: frankenmuth-6314004.jpg." at bounding box center [599, 139] width 15 height 15
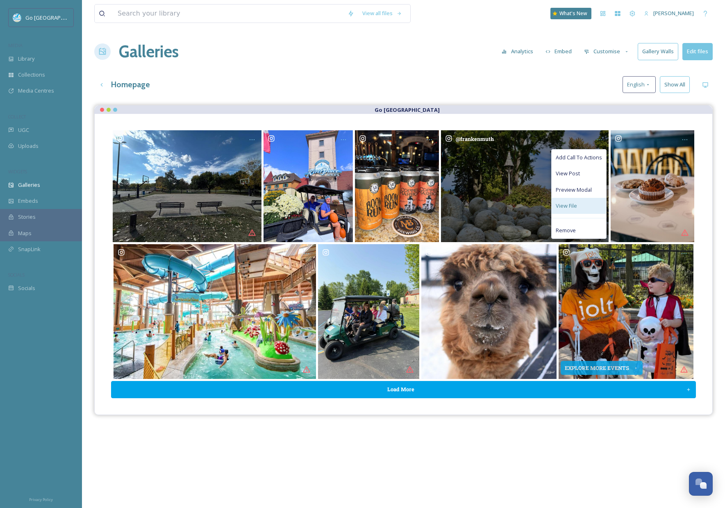
click at [567, 204] on span "View File" at bounding box center [566, 206] width 21 height 8
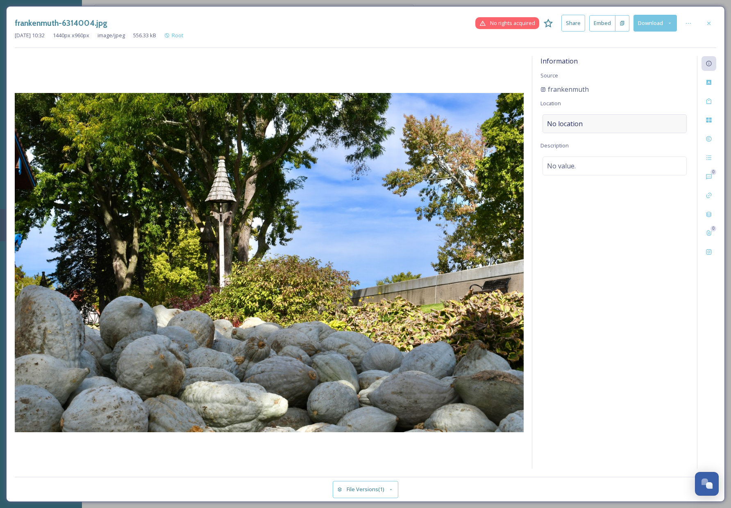
click at [585, 130] on div "No location" at bounding box center [615, 123] width 144 height 19
click at [567, 122] on input at bounding box center [614, 124] width 143 height 18
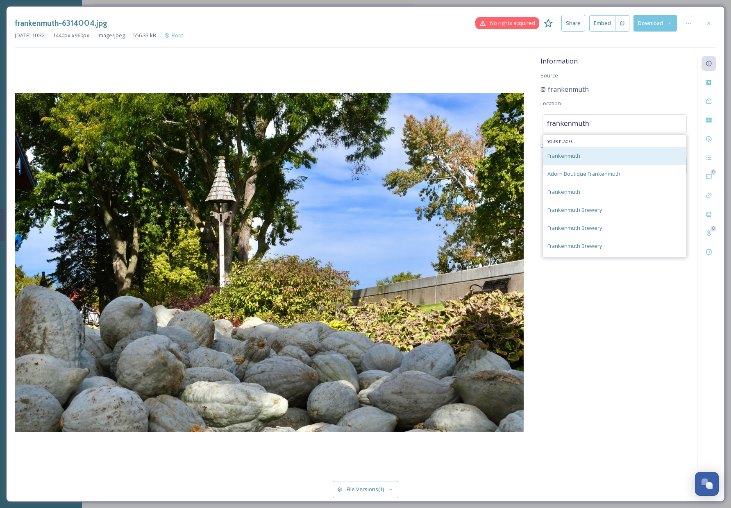
type input "frankenmuth"
click at [576, 155] on span "Frankenmuth" at bounding box center [564, 155] width 33 height 7
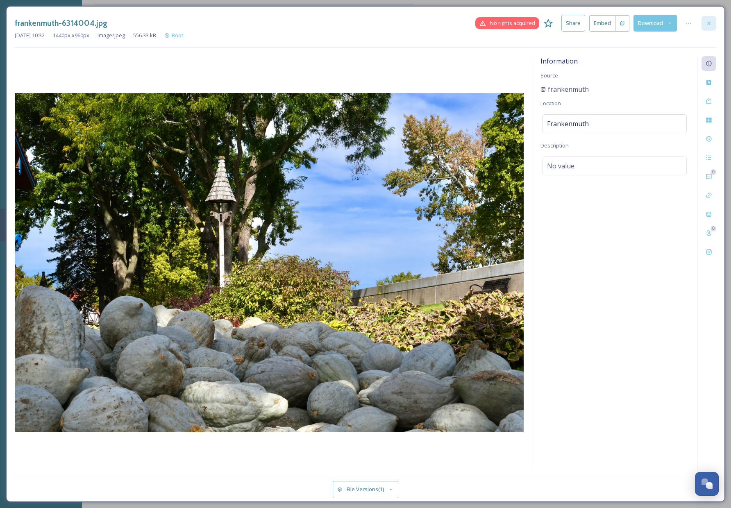
click at [710, 17] on div at bounding box center [709, 23] width 15 height 15
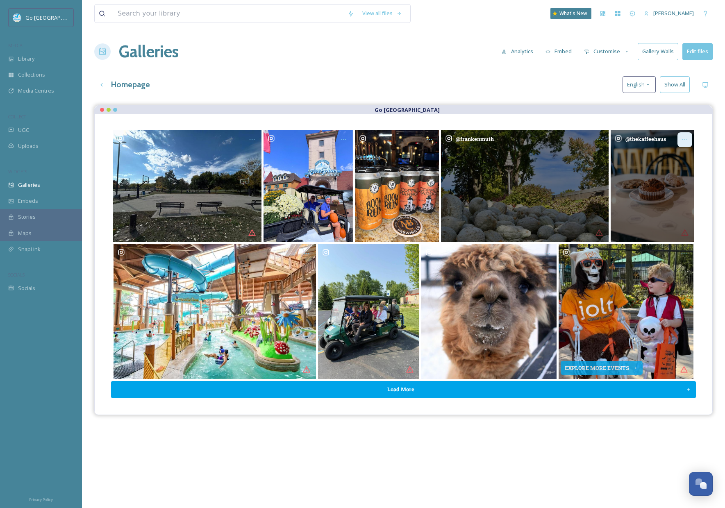
click at [690, 136] on div "Opens media popup. Media description: thekaffeehaus-6316707.jpg." at bounding box center [685, 139] width 15 height 15
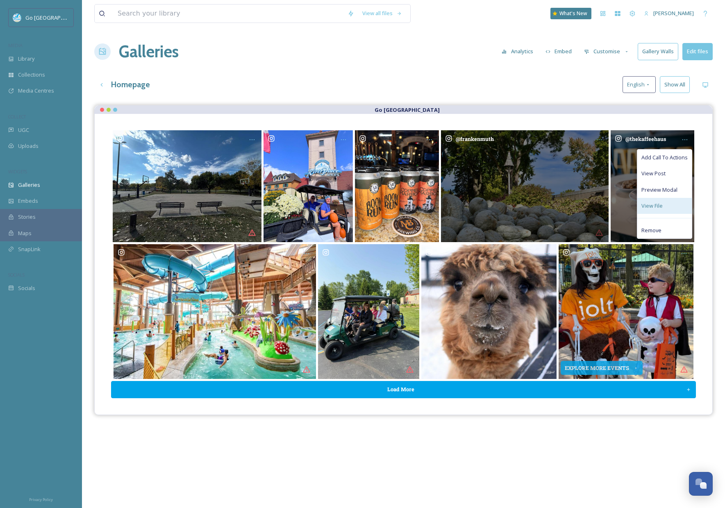
click at [683, 207] on div "View File" at bounding box center [664, 206] width 55 height 16
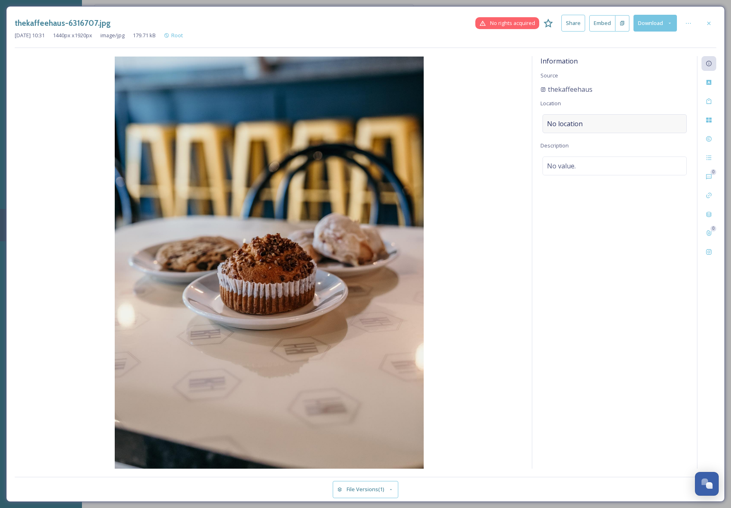
click at [576, 121] on span "No location" at bounding box center [565, 124] width 36 height 10
click at [586, 123] on input at bounding box center [614, 124] width 143 height 18
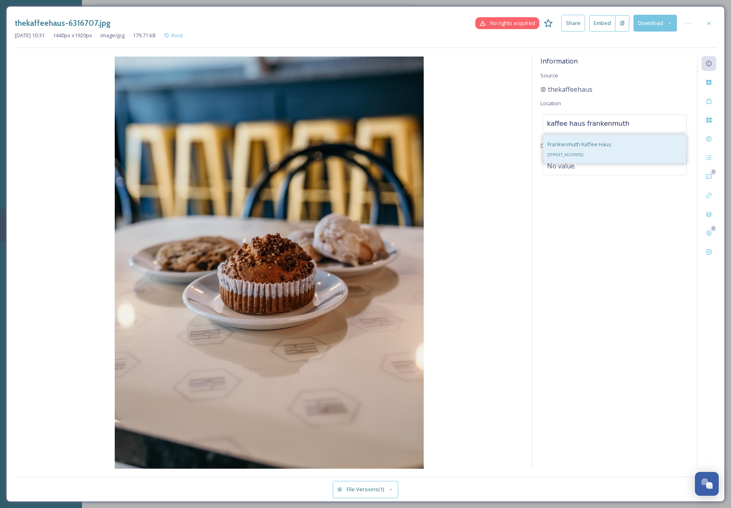
type input "kaffee haus frankenmuth"
click at [612, 147] on div "Frankenmuth Kaffee Haus 500 S Main St, Frankenmuth, MI 48734, USA" at bounding box center [580, 149] width 64 height 20
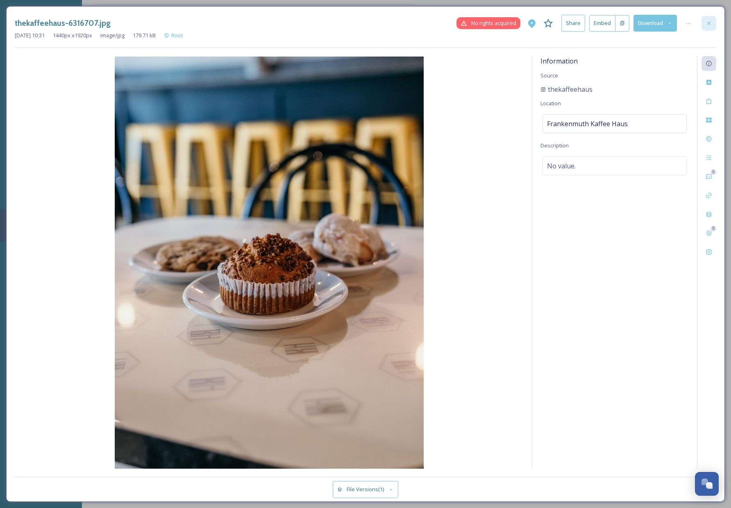
click at [712, 25] on icon at bounding box center [709, 23] width 7 height 7
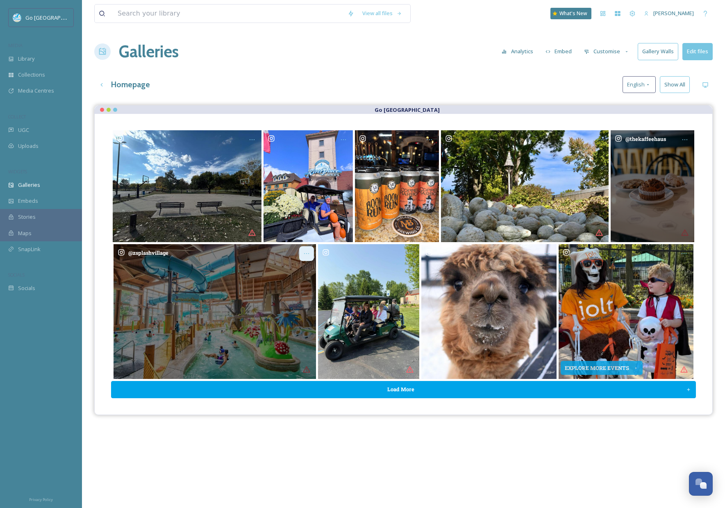
click at [305, 253] on icon "Opens media popup. Media description: zsplashvillage-6304731.jpg." at bounding box center [306, 253] width 7 height 7
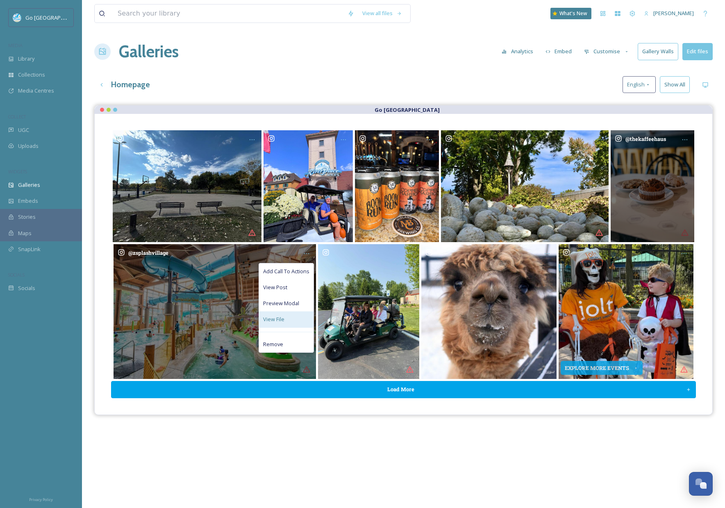
click at [282, 316] on span "View File" at bounding box center [273, 320] width 21 height 8
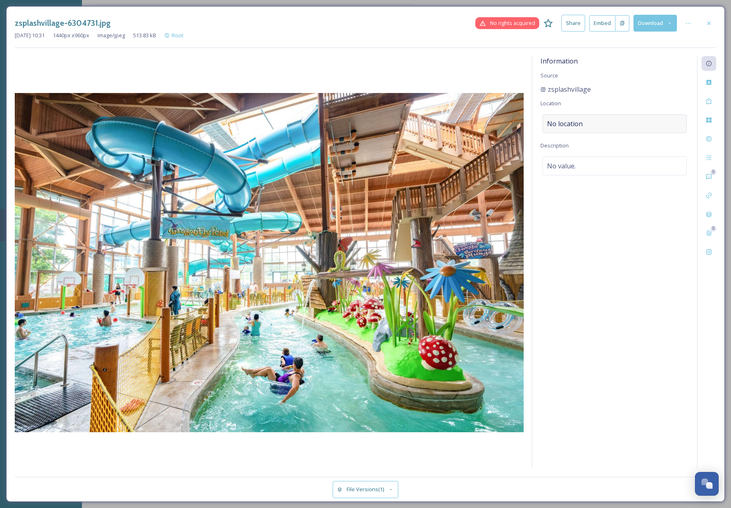
click at [577, 123] on span "No location" at bounding box center [565, 124] width 36 height 10
click at [587, 130] on input at bounding box center [614, 124] width 143 height 18
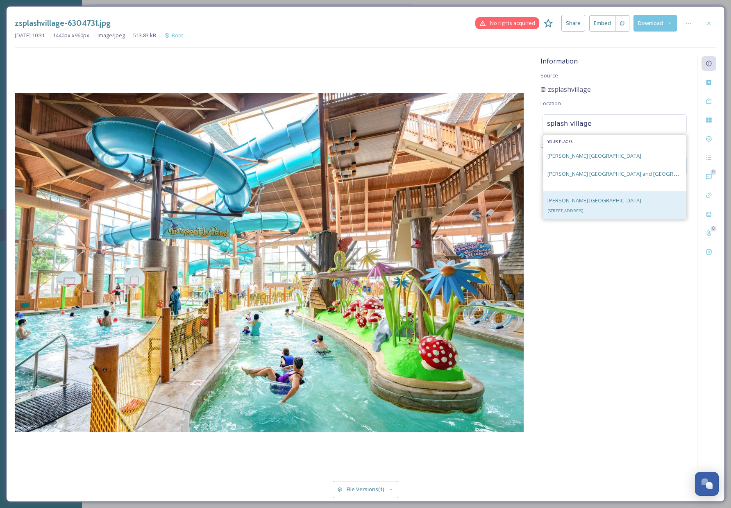
type input "splash village"
click at [641, 201] on div "Zehnder's Splash Village 1365 S Main St, Frankenmuth, MI 48734, USA" at bounding box center [615, 205] width 143 height 28
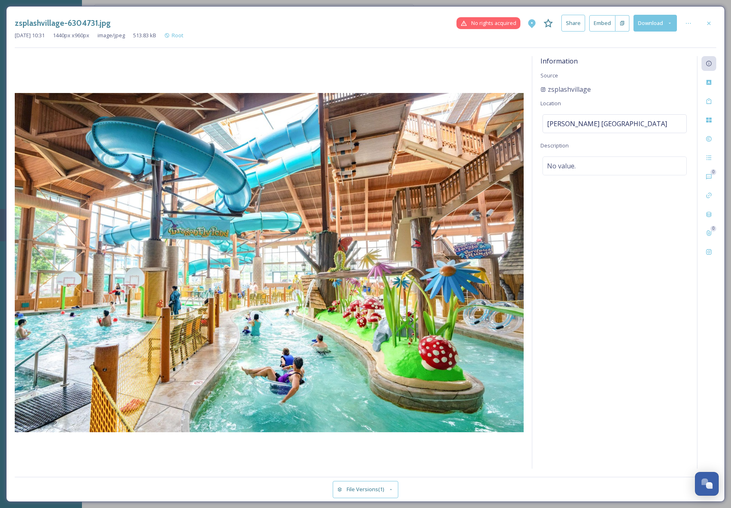
click at [706, 18] on div at bounding box center [709, 23] width 15 height 15
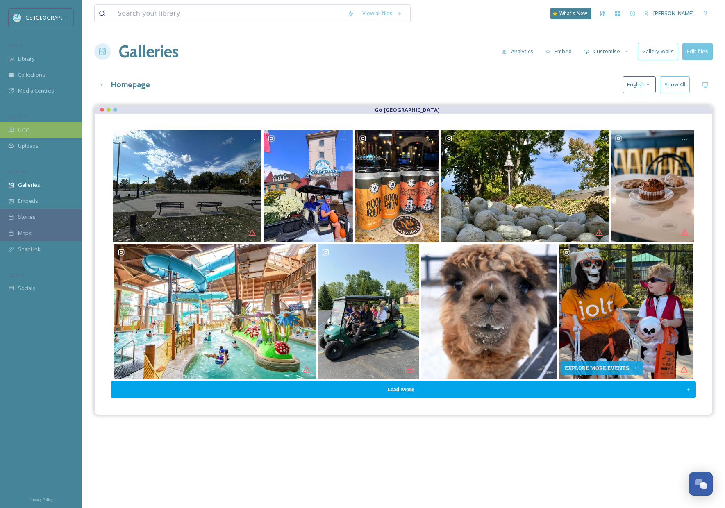
click at [32, 127] on div "UGC" at bounding box center [41, 130] width 82 height 16
